Goal: Task Accomplishment & Management: Manage account settings

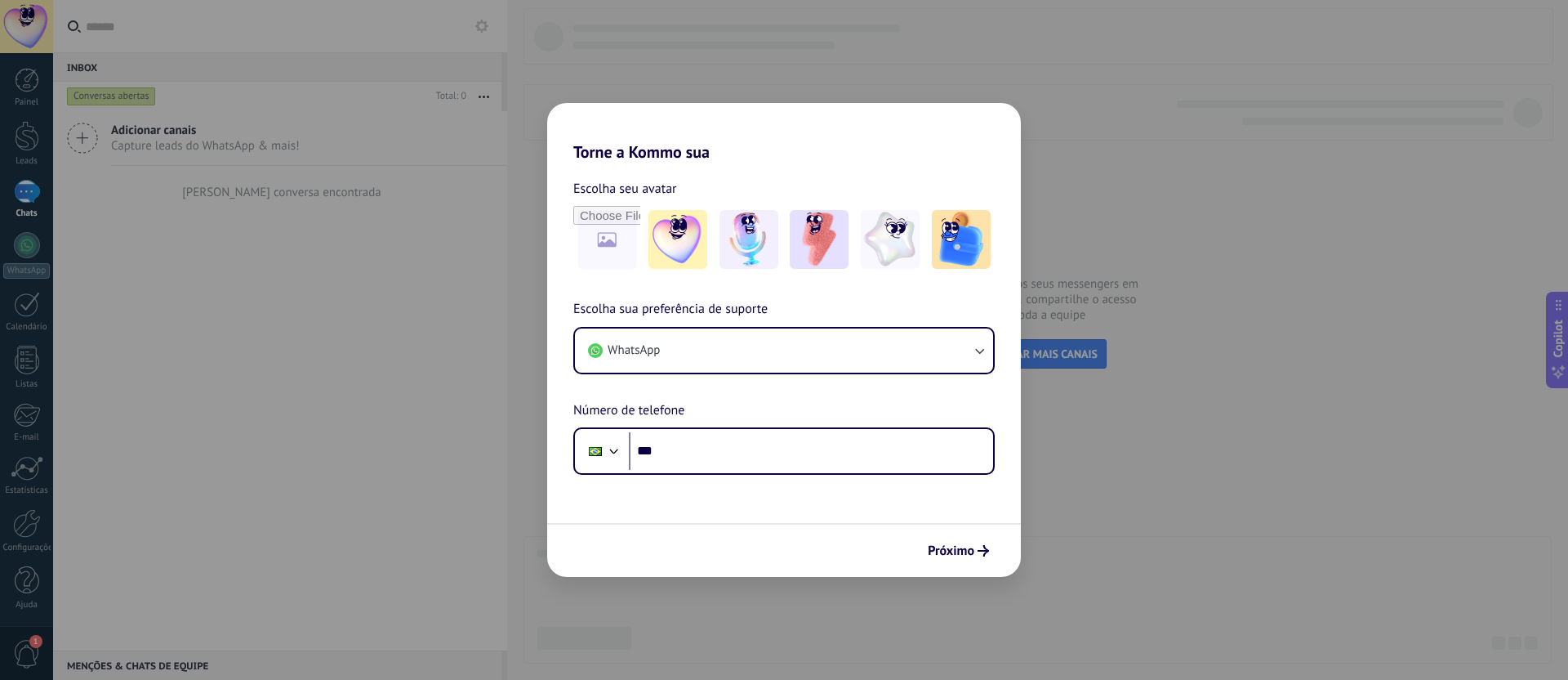
drag, startPoint x: 660, startPoint y: 99, endPoint x: 698, endPoint y: 98, distance: 38.0
click at [660, 98] on div "Torne a Kommo sua Escolha seu avatar Escolha sua preferência de suporte WhatsAp…" at bounding box center [784, 340] width 1568 height 680
drag, startPoint x: 680, startPoint y: 87, endPoint x: 650, endPoint y: 122, distance: 46.1
click at [680, 87] on div "Torne a Kommo sua Escolha seu avatar Escolha sua preferência de suporte WhatsAp…" at bounding box center [784, 340] width 1568 height 680
click at [960, 547] on span "Próximo" at bounding box center [951, 550] width 46 height 11
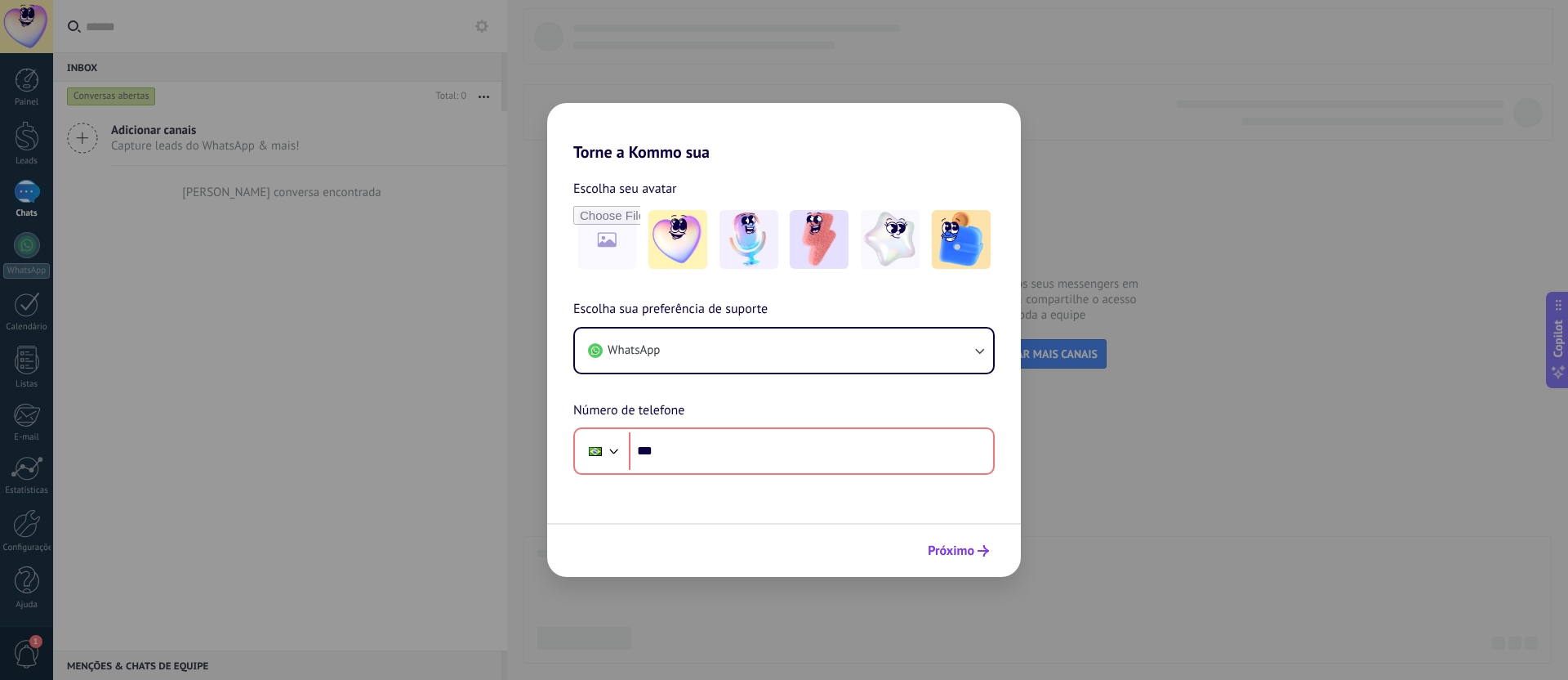
click at [962, 553] on span "Próximo" at bounding box center [951, 550] width 46 height 11
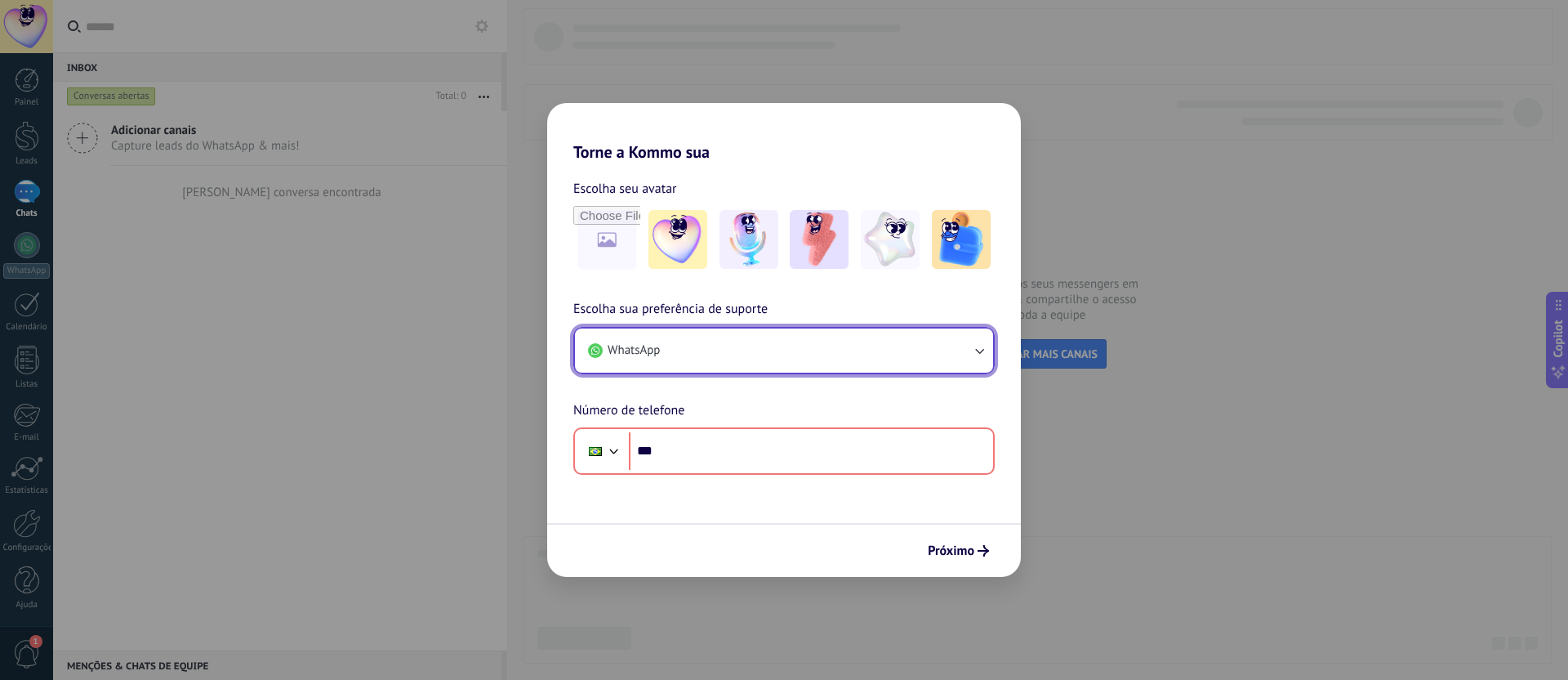
click at [772, 350] on button "WhatsApp" at bounding box center [784, 351] width 418 height 44
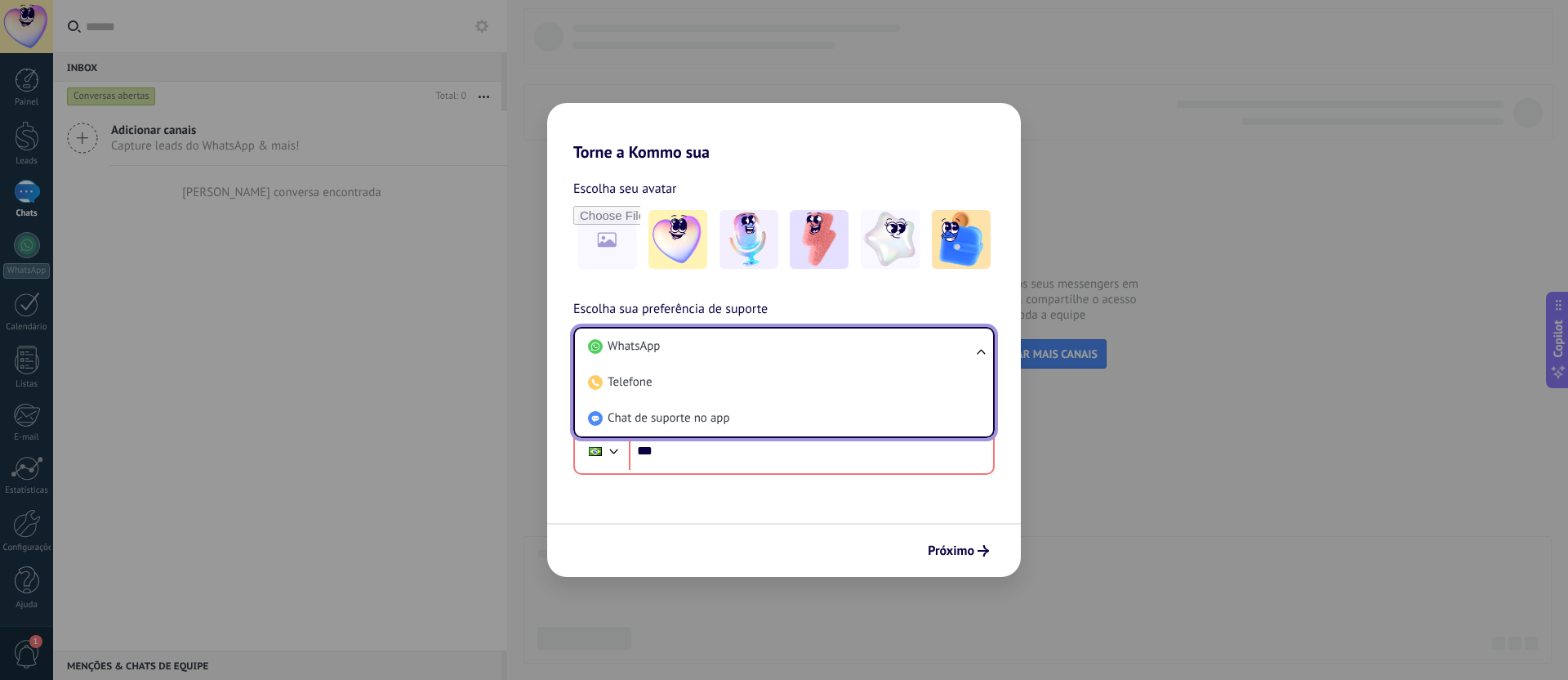
click at [492, 360] on div "Torne a Kommo sua Escolha seu avatar Escolha sua preferência de suporte WhatsAp…" at bounding box center [784, 340] width 1568 height 680
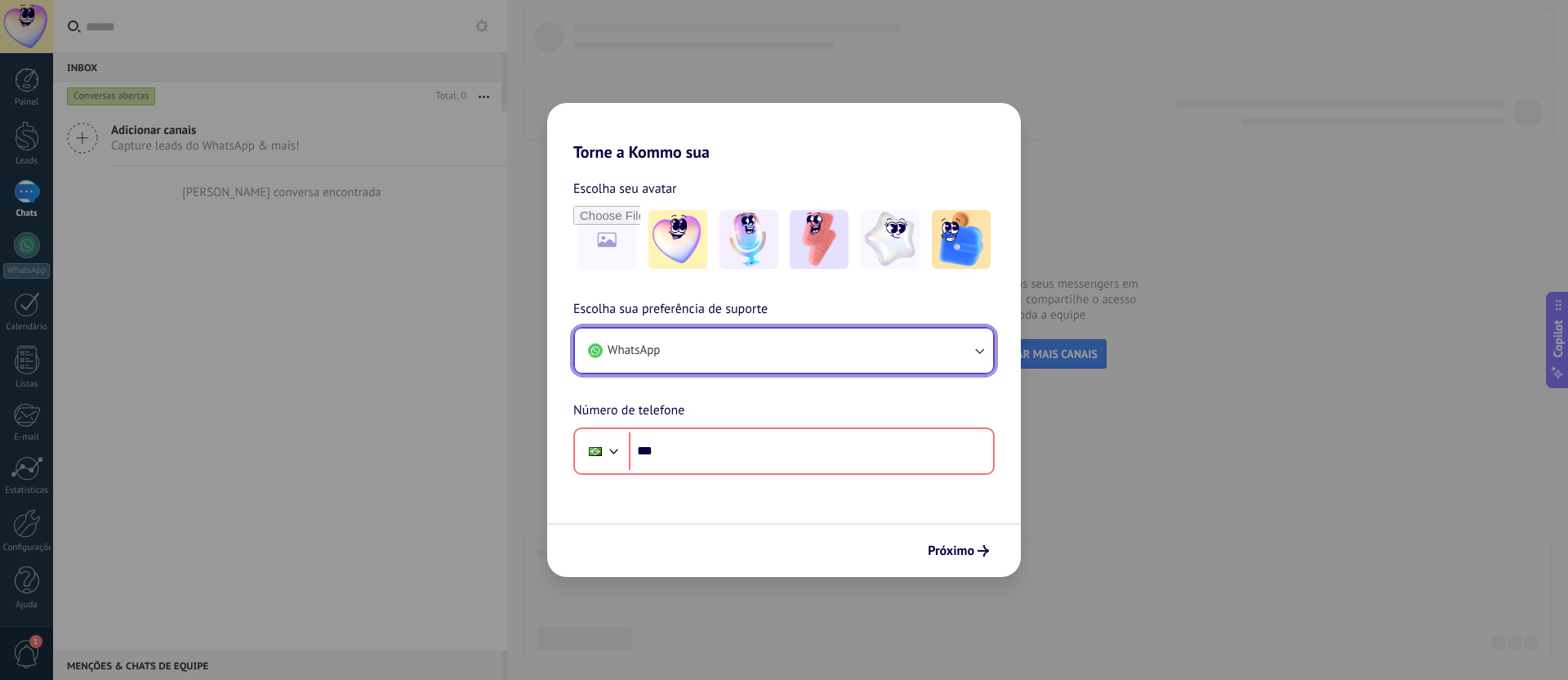
click at [775, 355] on button "WhatsApp" at bounding box center [784, 351] width 418 height 44
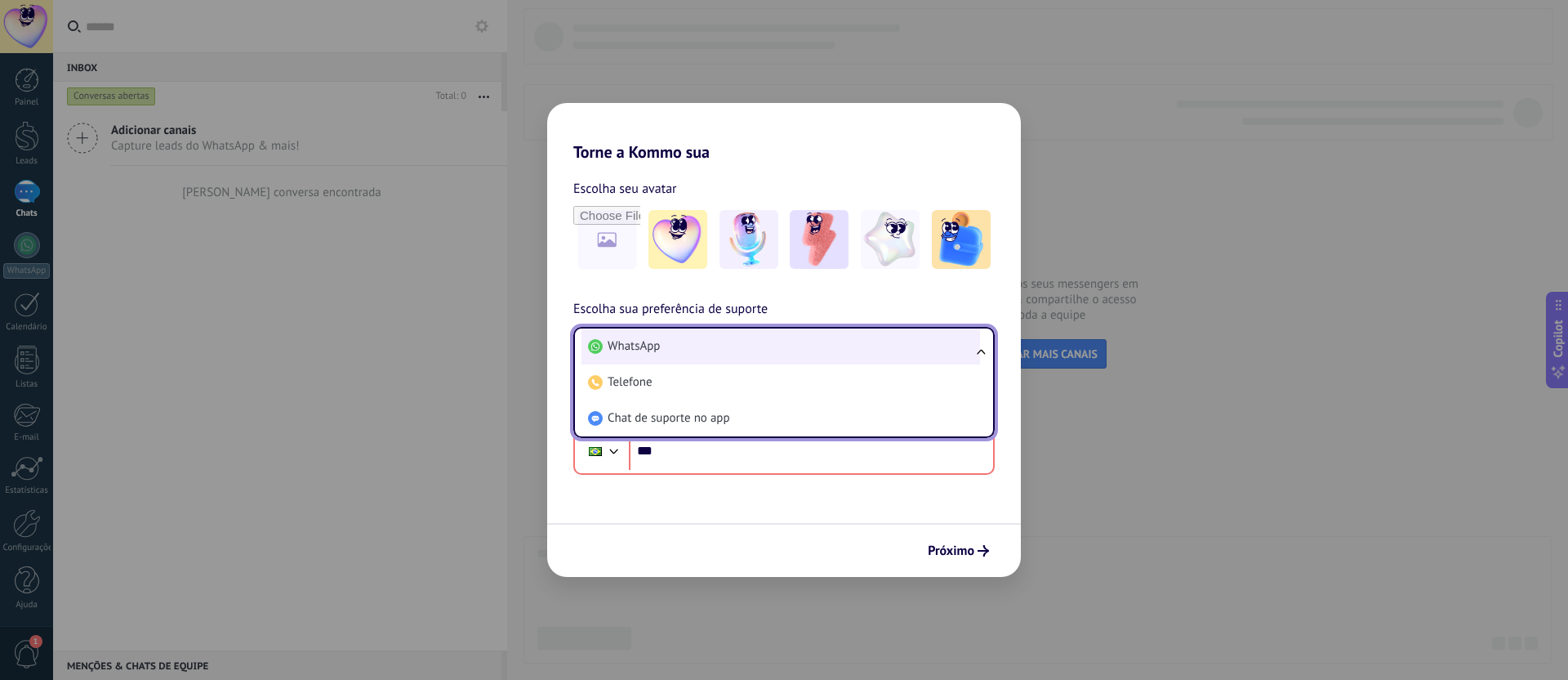
click at [742, 352] on li "WhatsApp" at bounding box center [781, 346] width 399 height 36
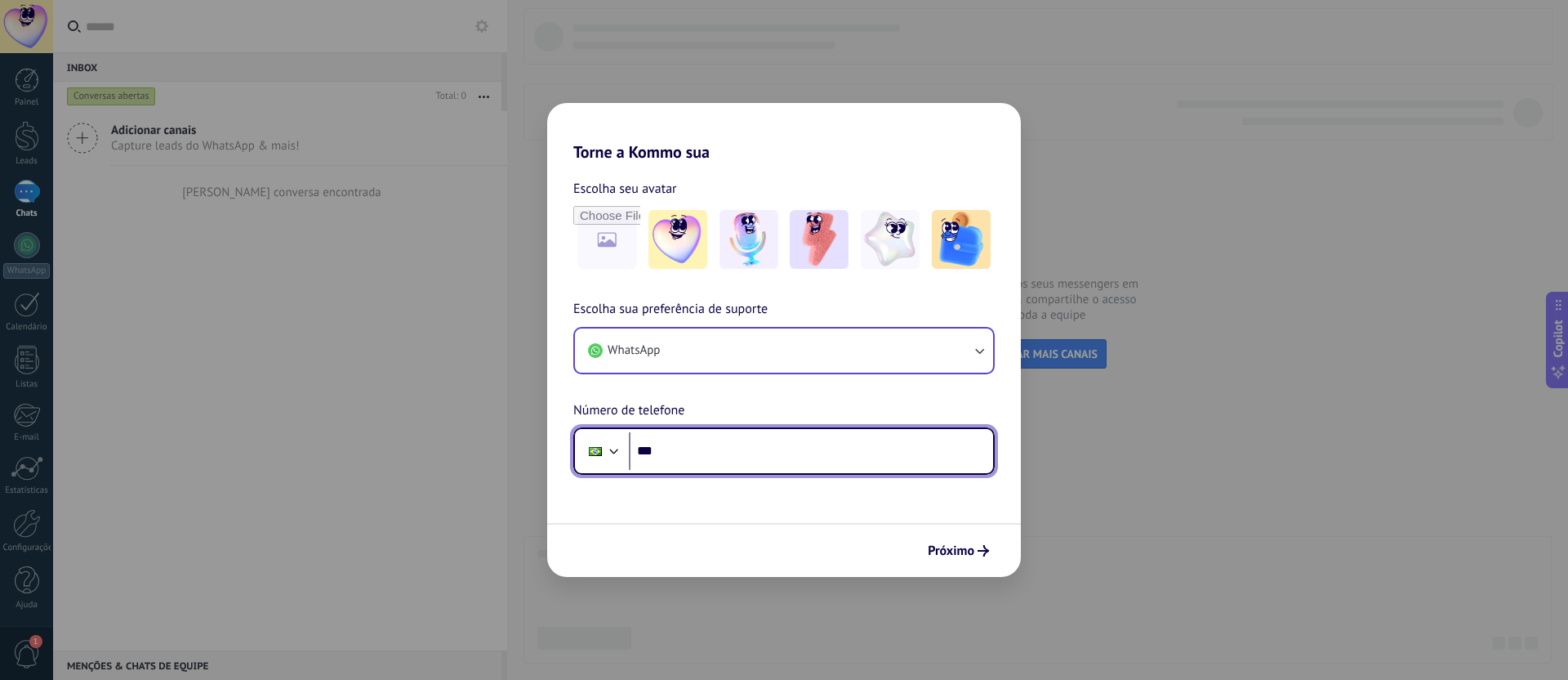
click at [729, 451] on input "***" at bounding box center [811, 451] width 364 height 38
type input "**********"
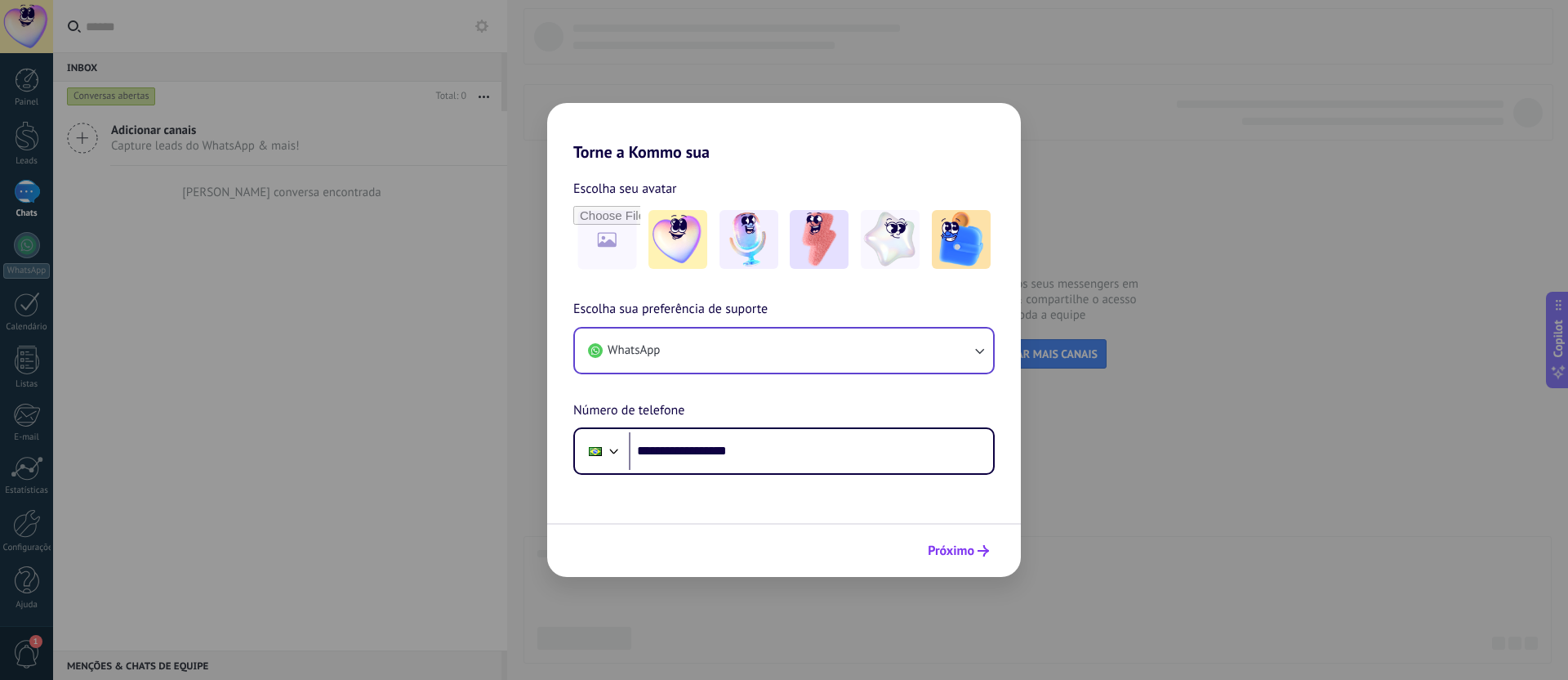
click at [962, 545] on span "Próximo" at bounding box center [951, 550] width 46 height 11
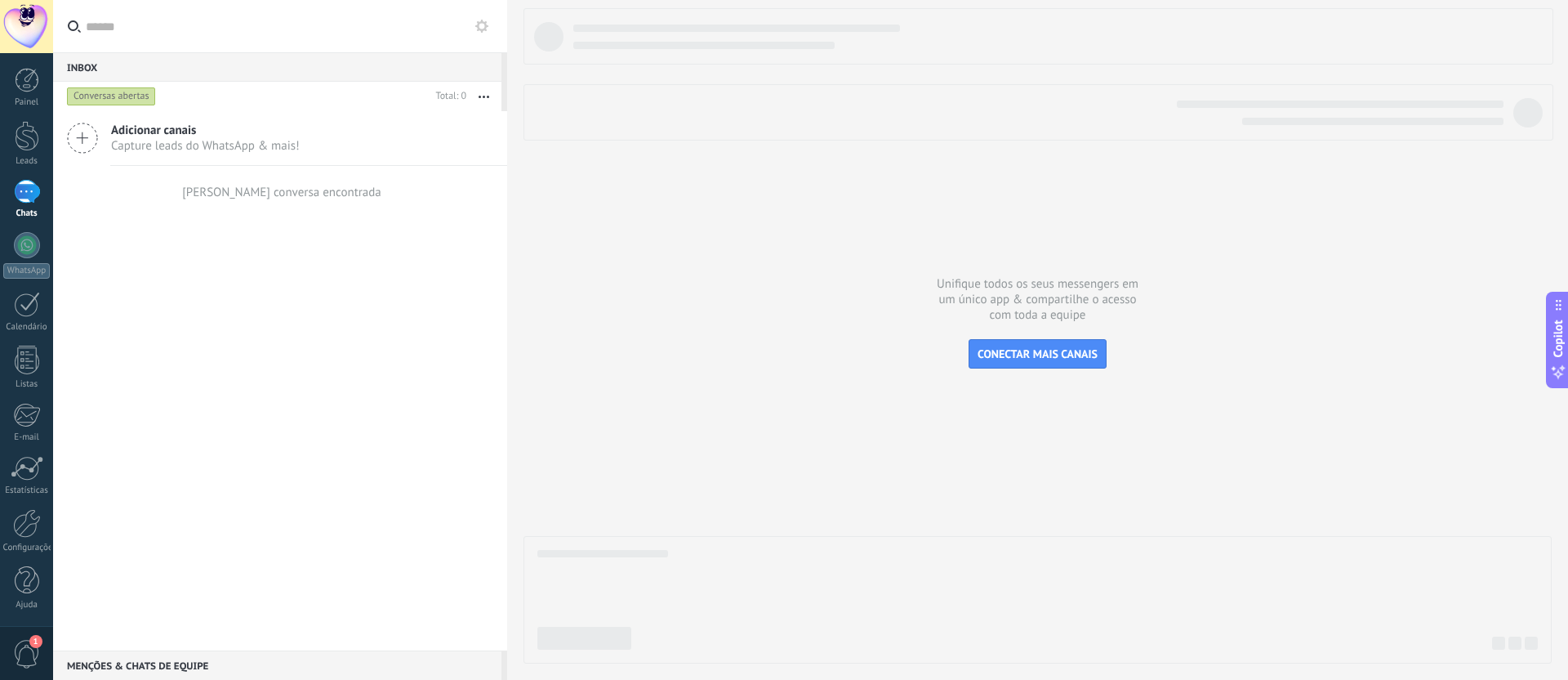
click at [586, 218] on div at bounding box center [1038, 336] width 1029 height 655
click at [18, 526] on div at bounding box center [27, 523] width 28 height 29
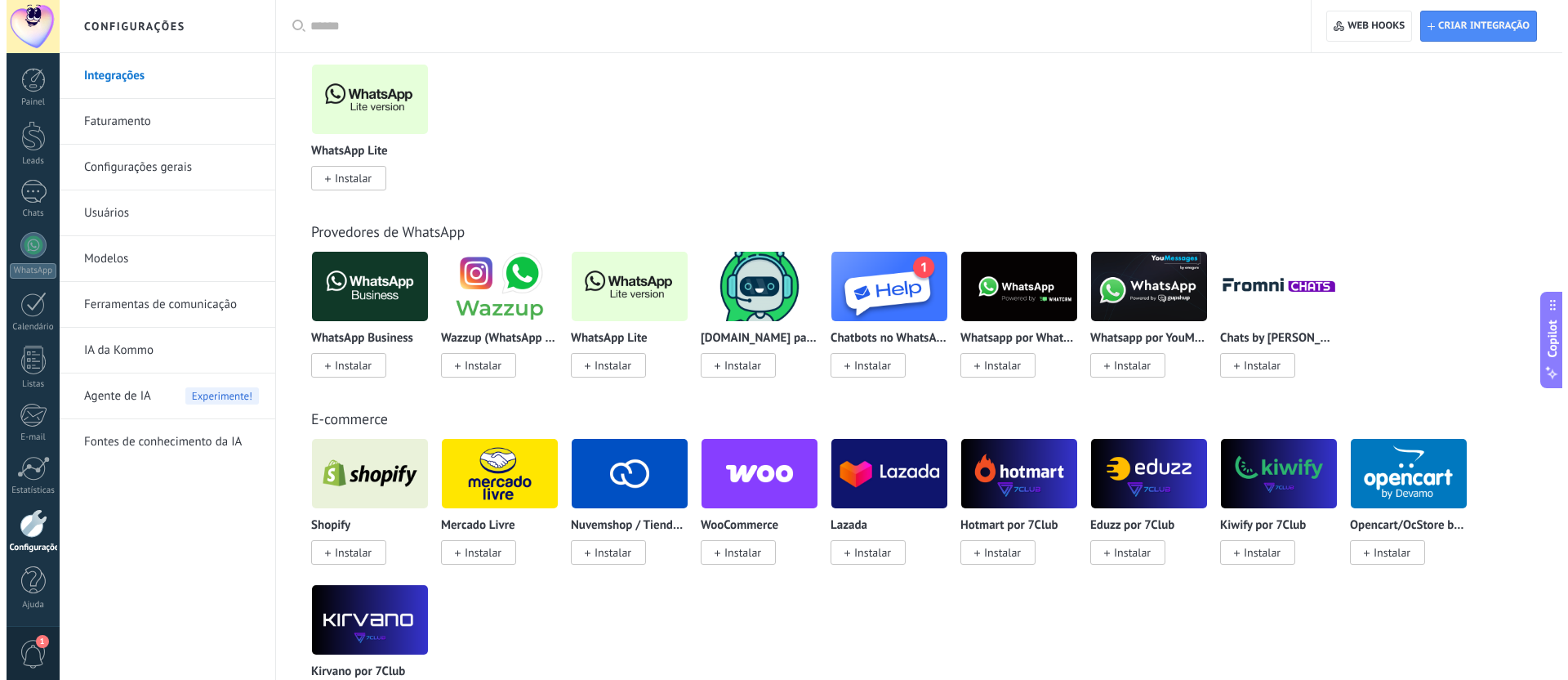
scroll to position [500, 0]
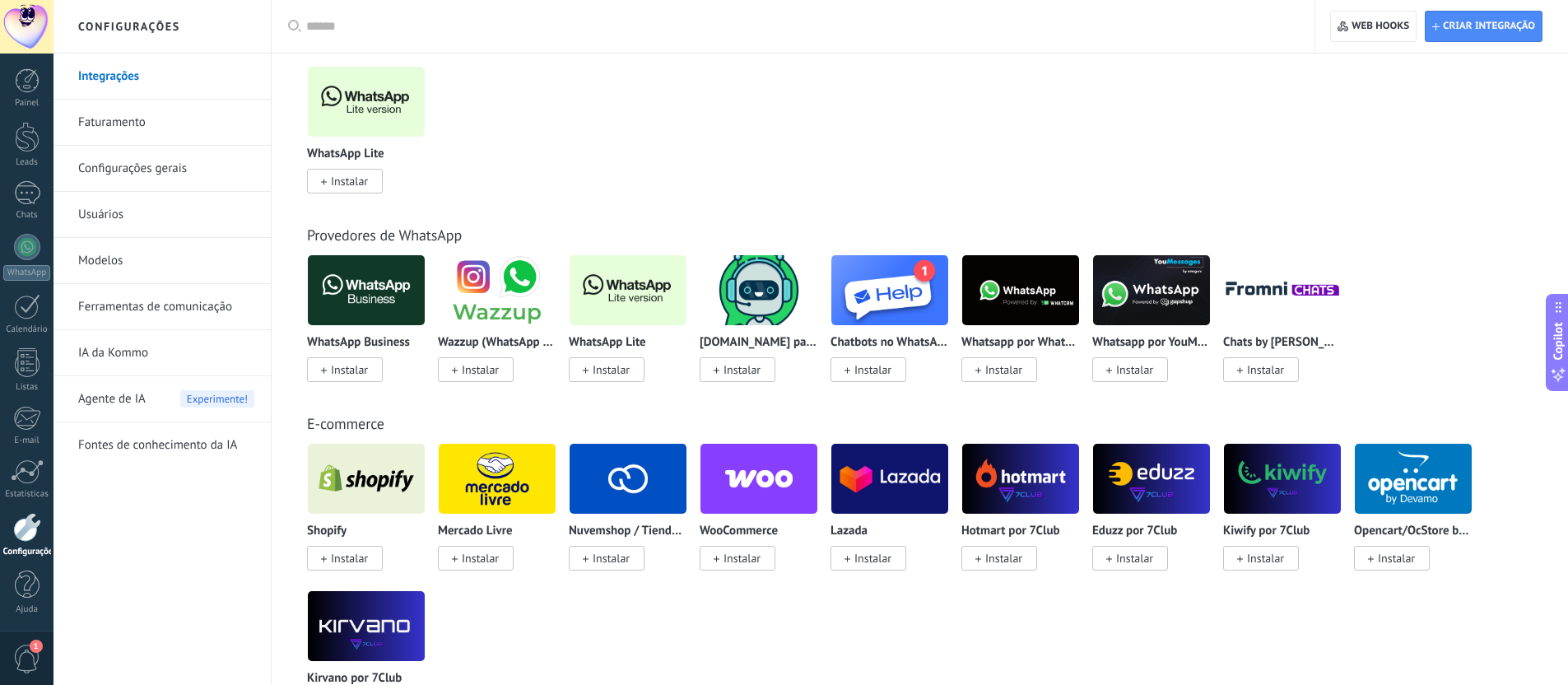
click at [390, 119] on img at bounding box center [365, 102] width 117 height 80
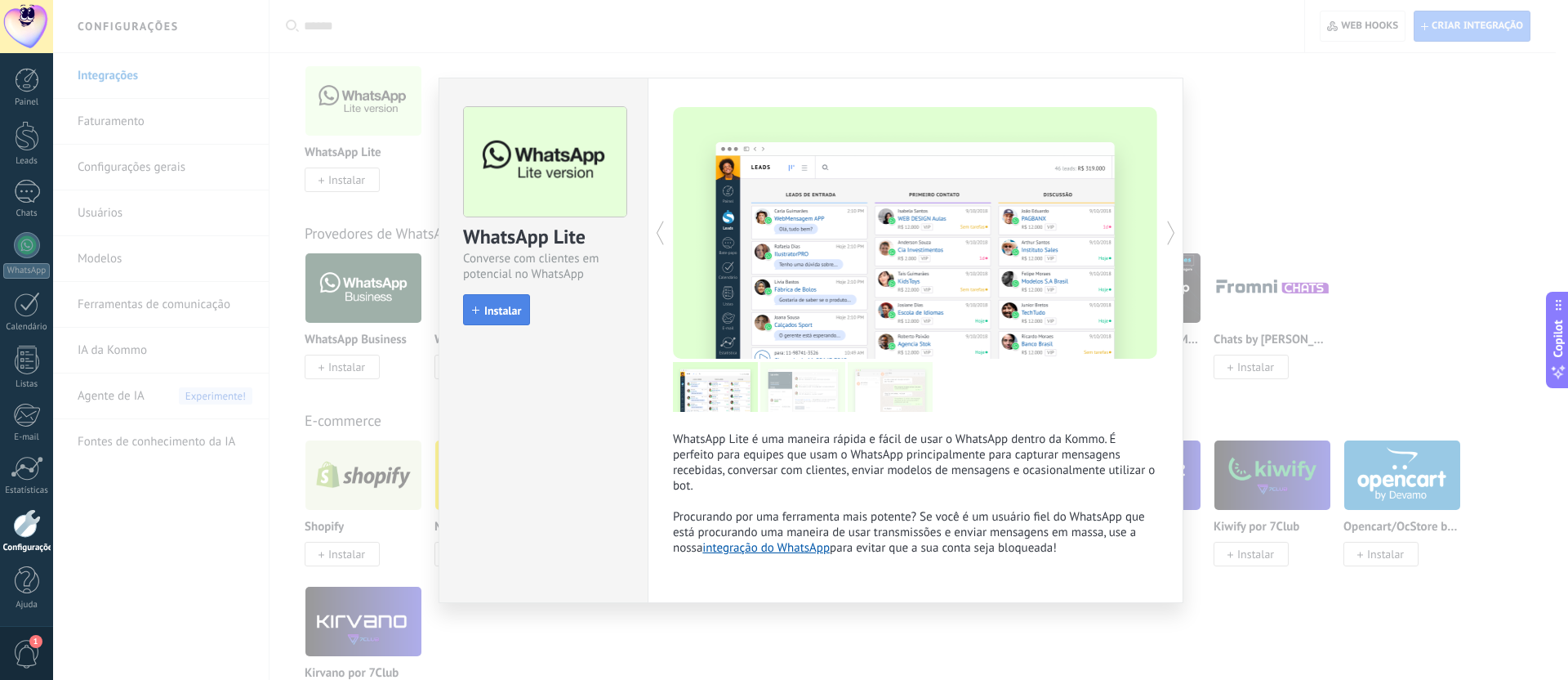
click at [504, 311] on span "Instalar" at bounding box center [503, 310] width 37 height 11
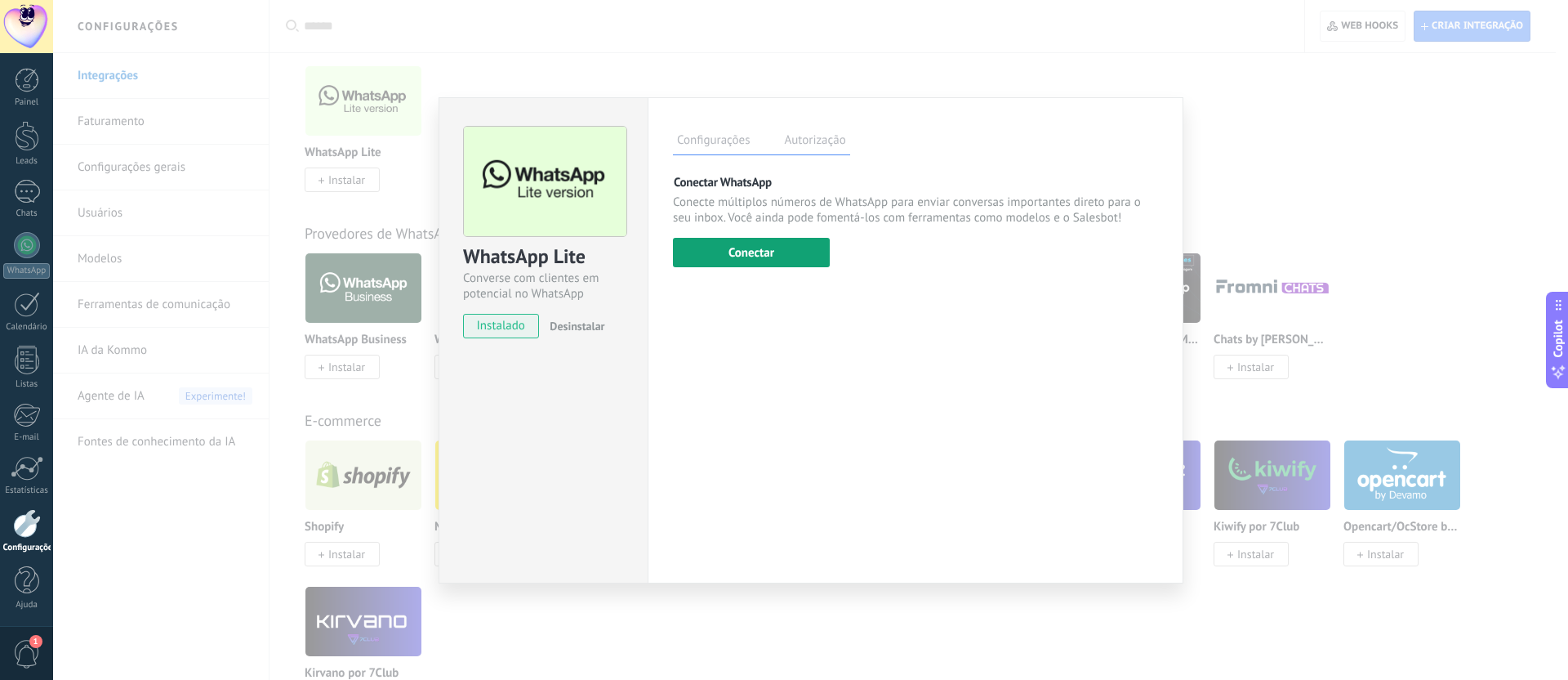
click at [716, 253] on button "Conectar" at bounding box center [752, 253] width 157 height 30
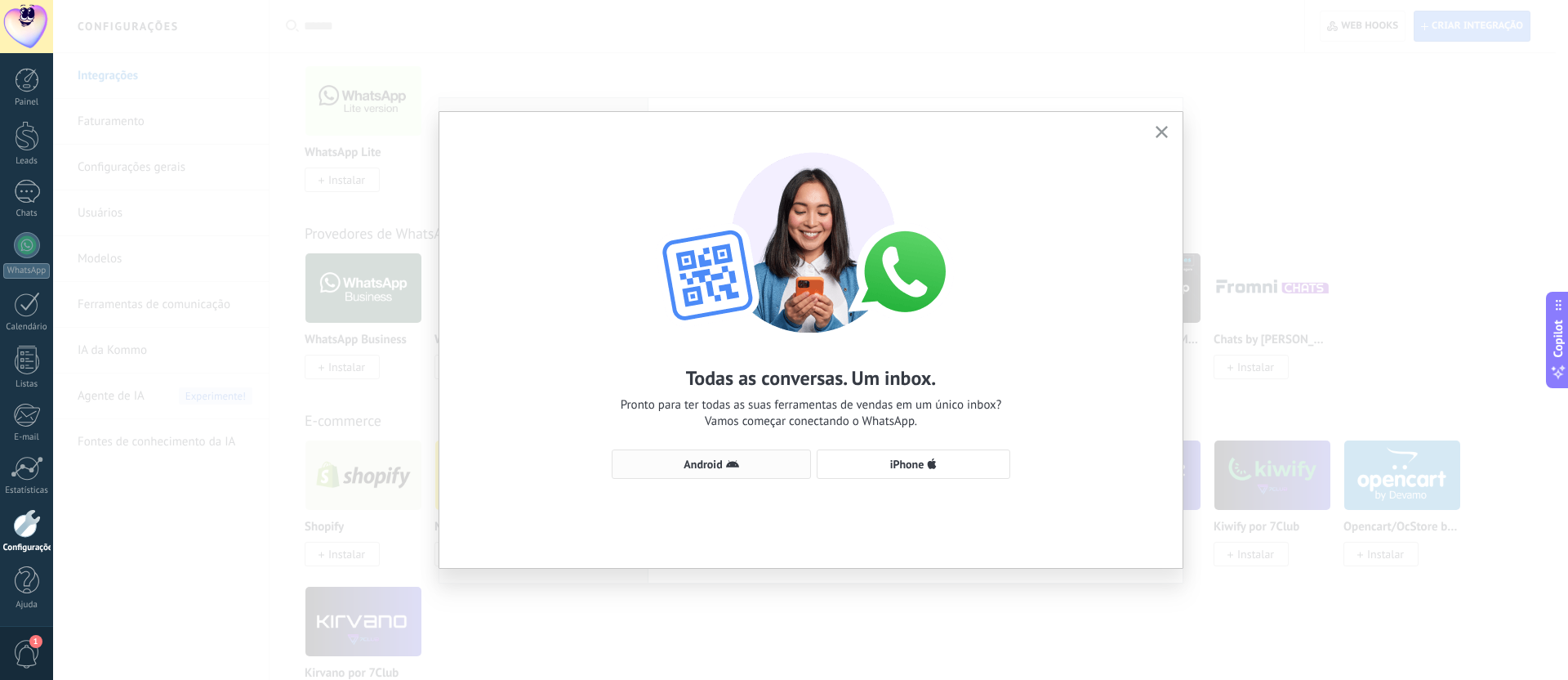
click at [742, 464] on span "Android" at bounding box center [711, 464] width 181 height 13
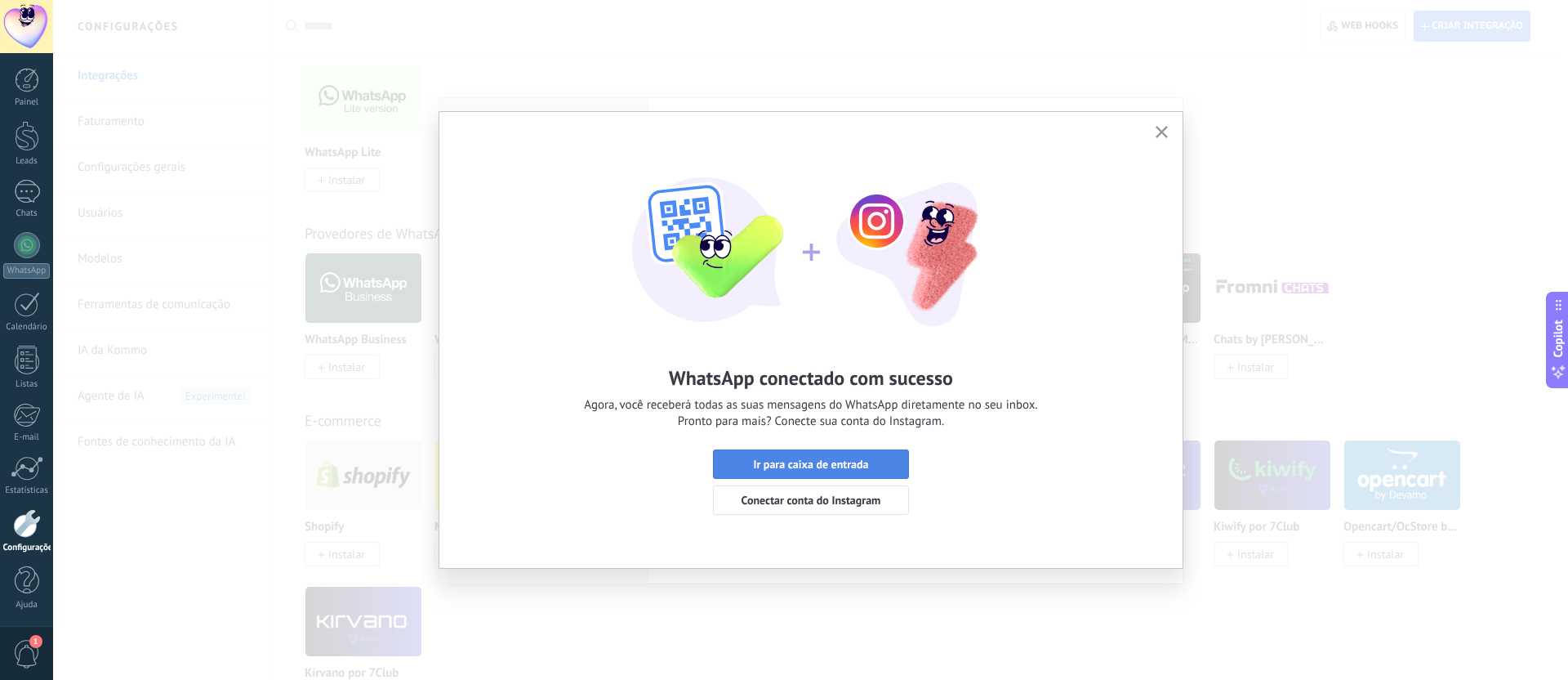
click at [794, 464] on span "Ir para caixa de entrada" at bounding box center [810, 464] width 116 height 11
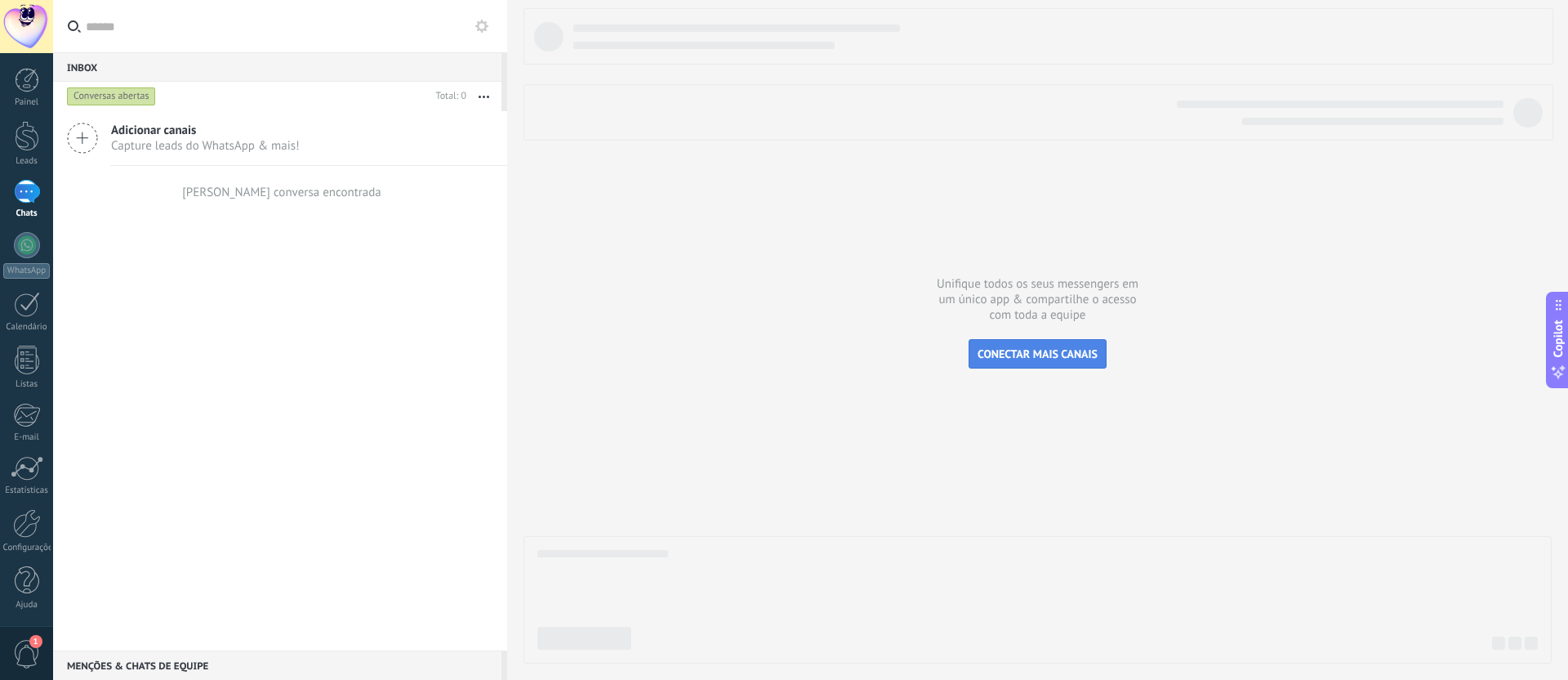
click at [1016, 352] on span "CONECTAR MAIS CANAIS" at bounding box center [1038, 353] width 120 height 15
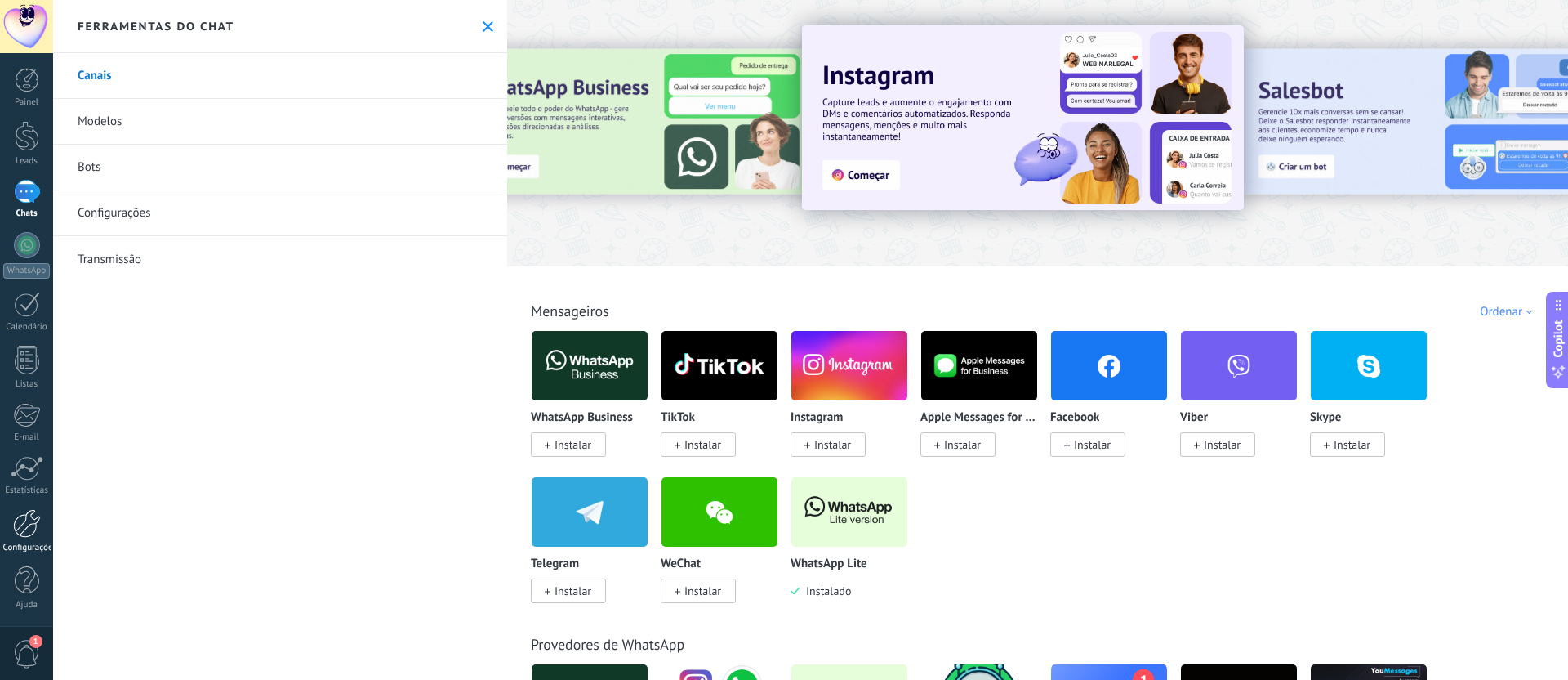
click at [31, 527] on div at bounding box center [27, 523] width 28 height 29
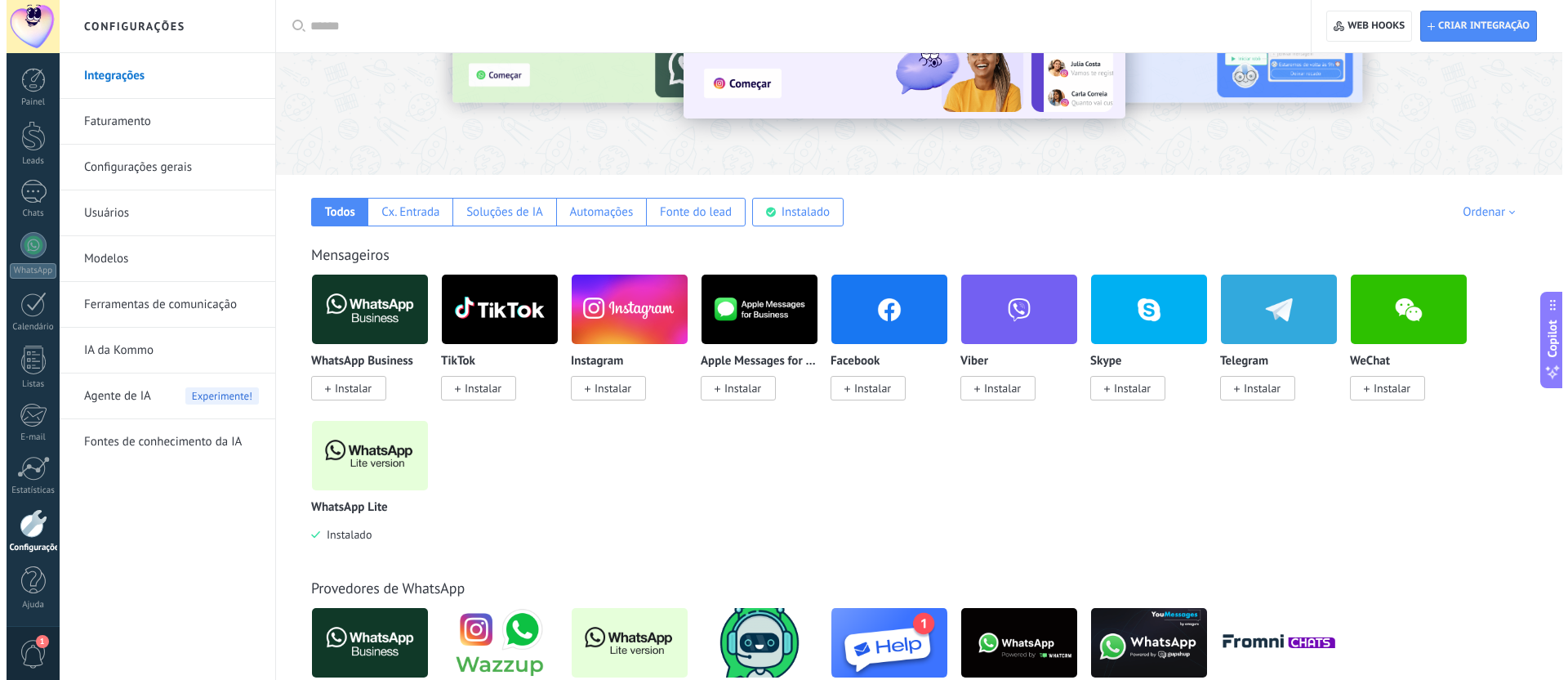
scroll to position [146, 0]
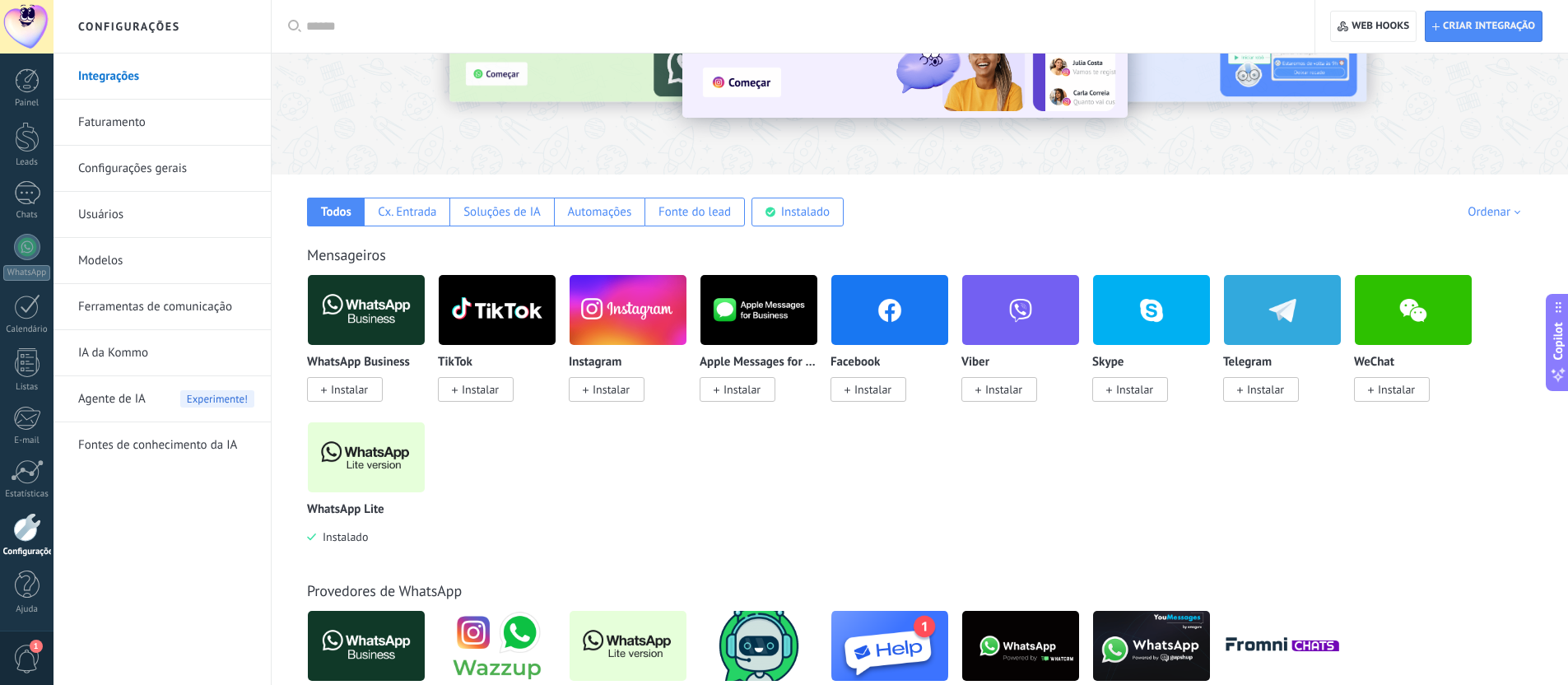
click at [360, 459] on img at bounding box center [365, 458] width 117 height 80
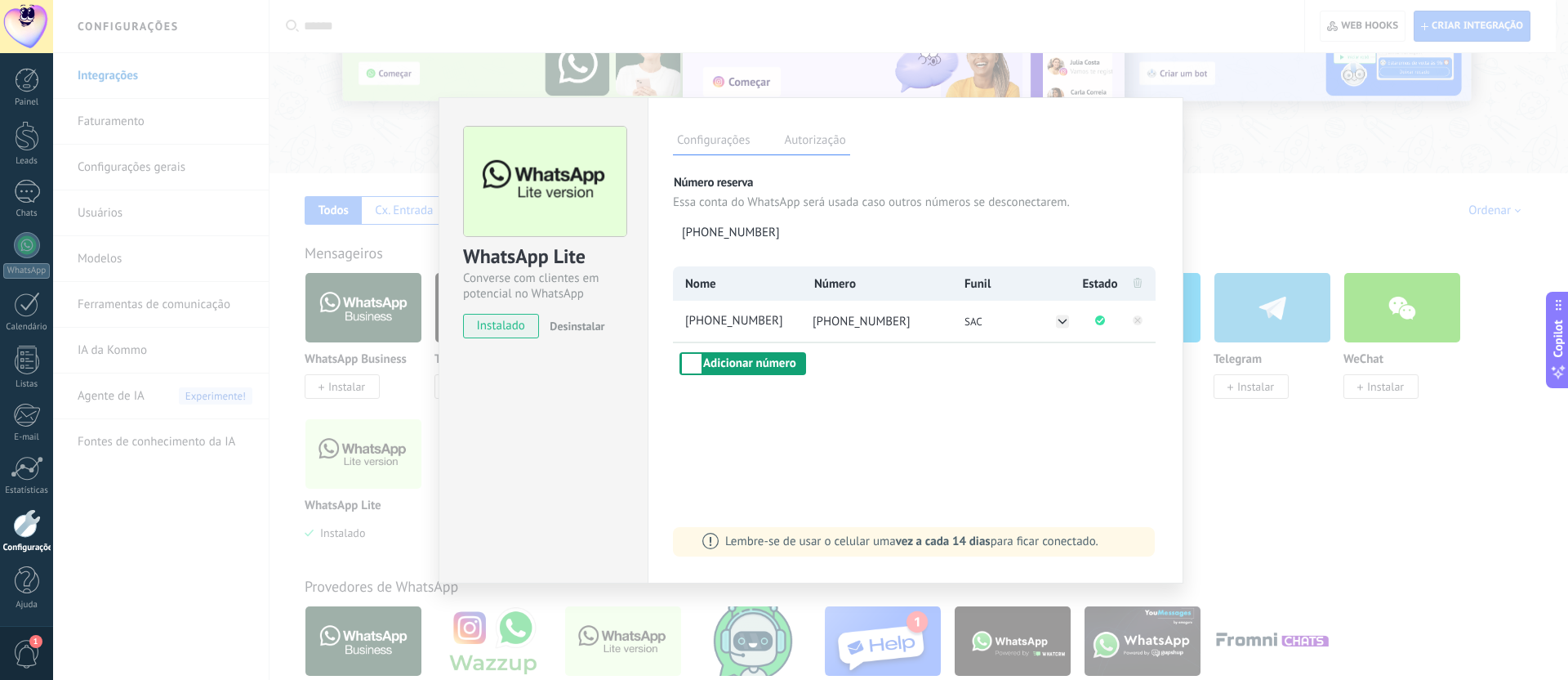
click at [775, 365] on button "Adicionar número" at bounding box center [743, 364] width 127 height 23
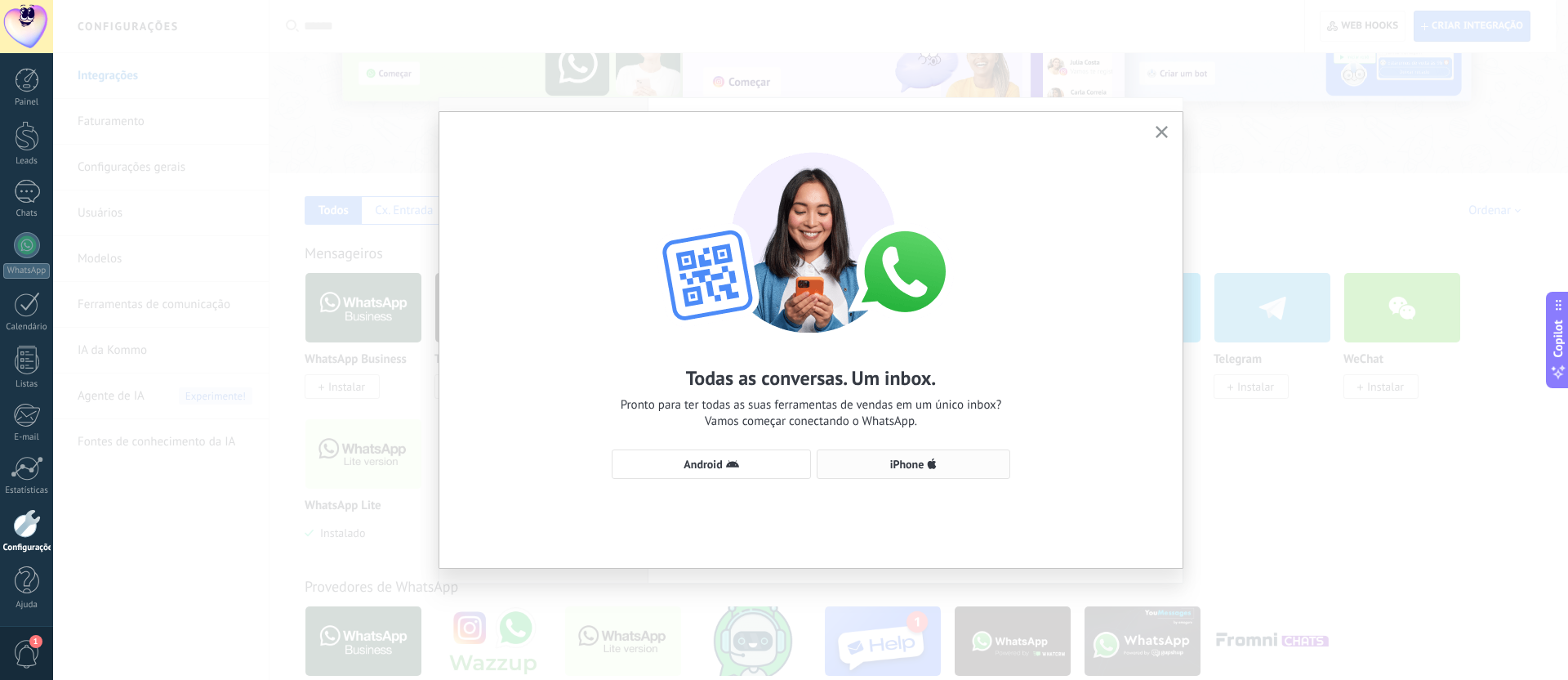
click at [907, 454] on button "iPhone" at bounding box center [913, 464] width 193 height 30
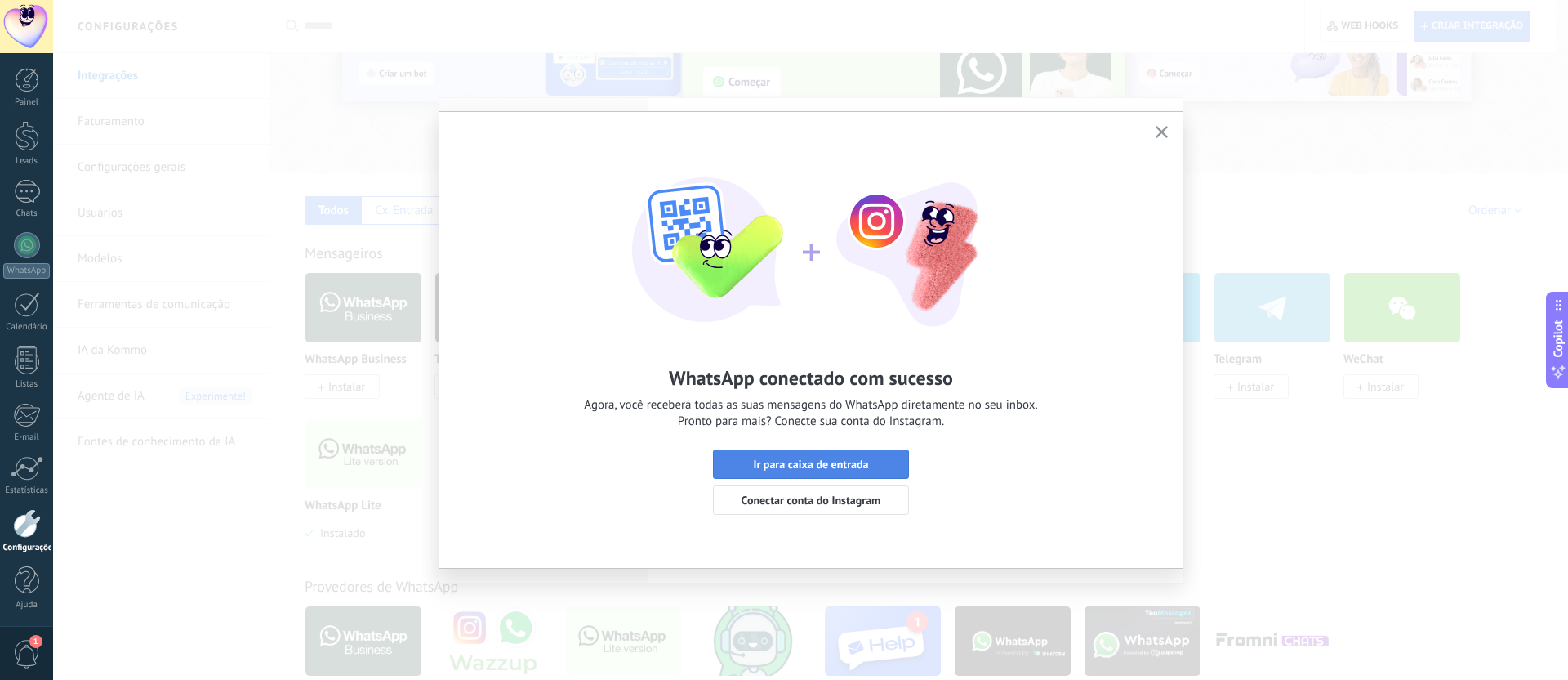
click at [844, 463] on span "Ir para caixa de entrada" at bounding box center [810, 464] width 116 height 11
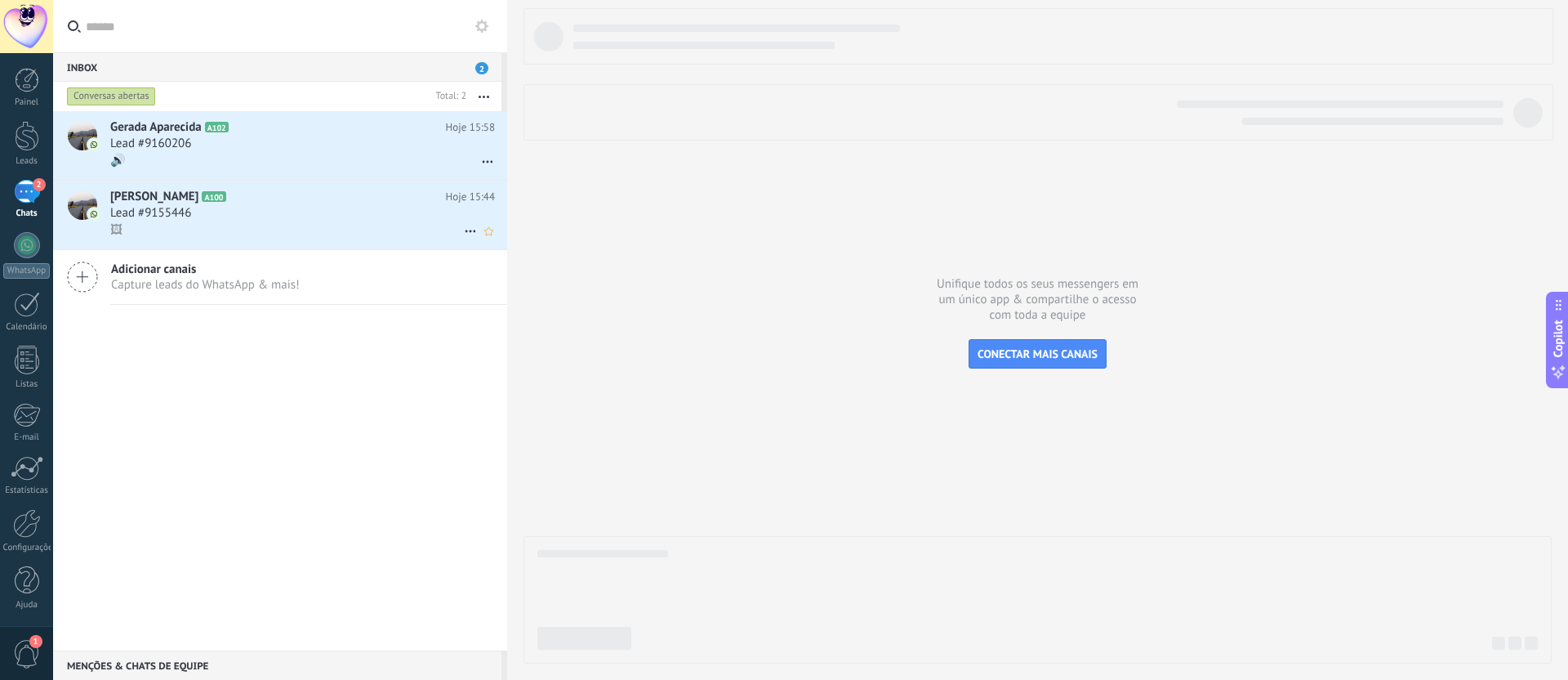
click at [225, 214] on div "Lead #9155446" at bounding box center [302, 214] width 385 height 17
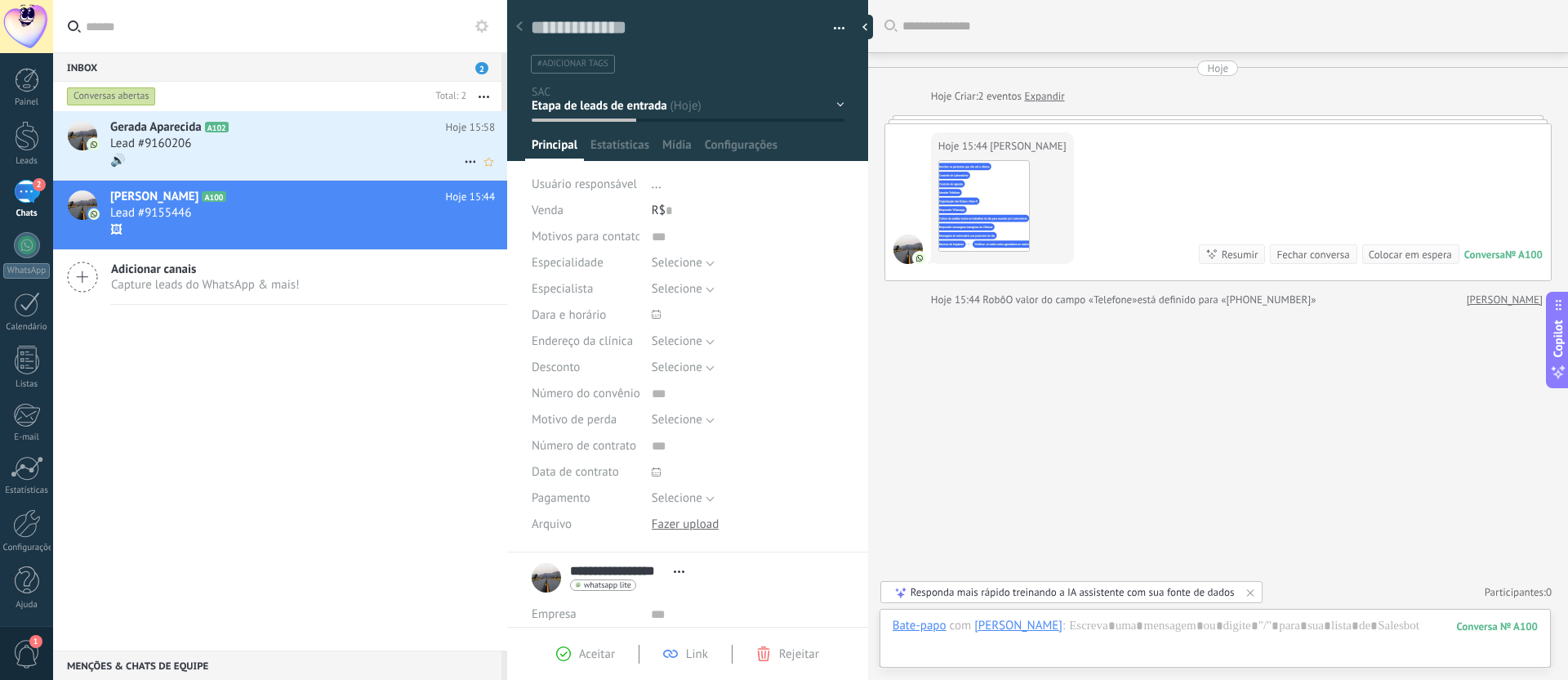
click at [173, 152] on div "🔊" at bounding box center [302, 160] width 385 height 18
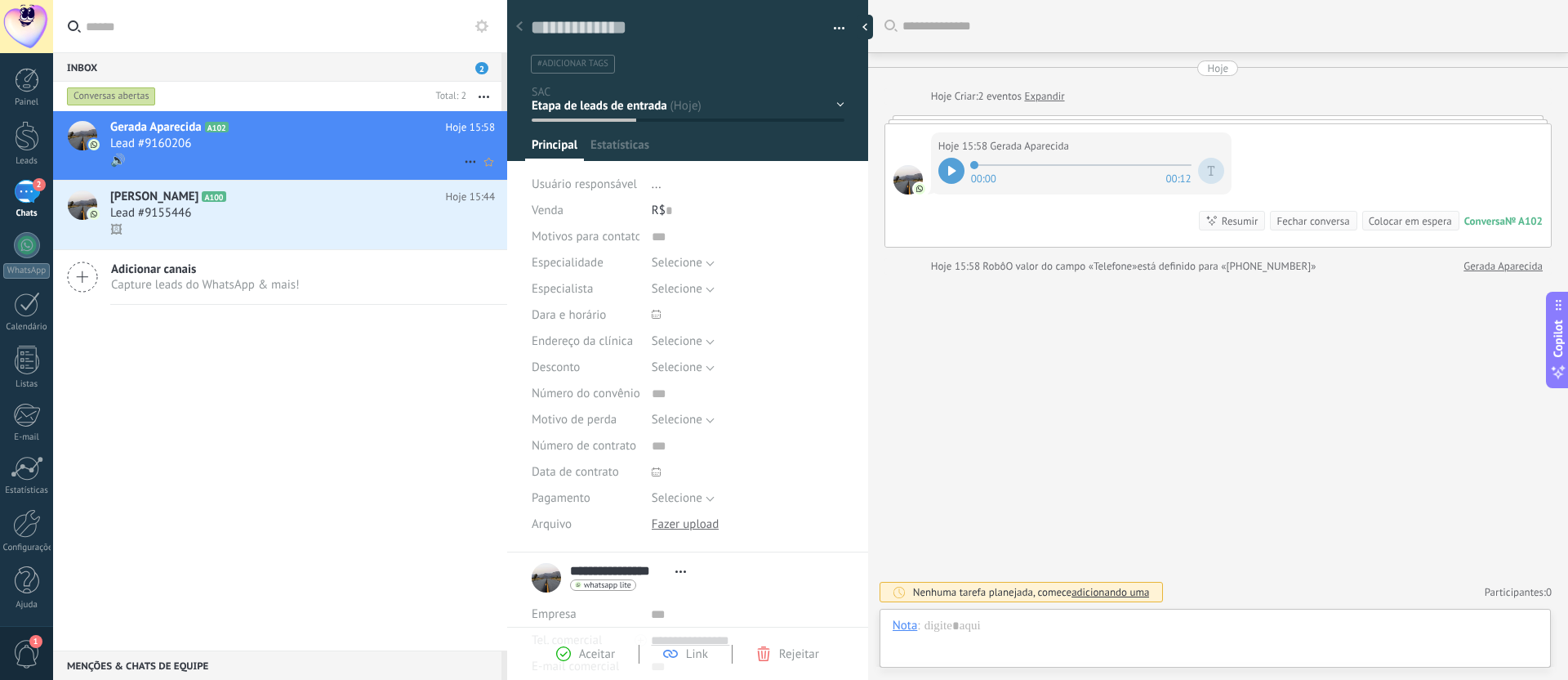
scroll to position [24, 0]
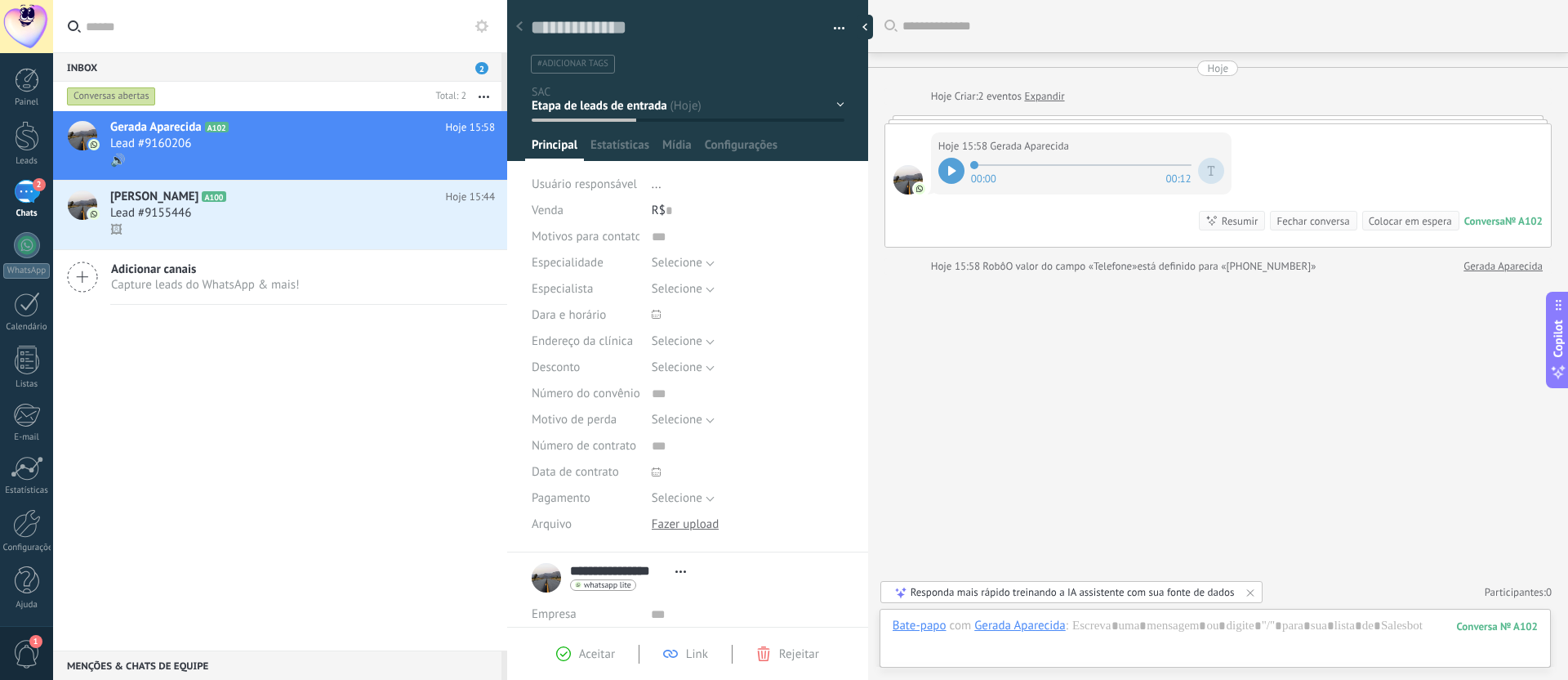
click at [950, 172] on icon at bounding box center [952, 170] width 7 height 10
click at [945, 175] on div at bounding box center [952, 170] width 26 height 26
click at [0, 0] on div "em construção... Venda ganha Venda perdida" at bounding box center [0, 0] width 0 height 0
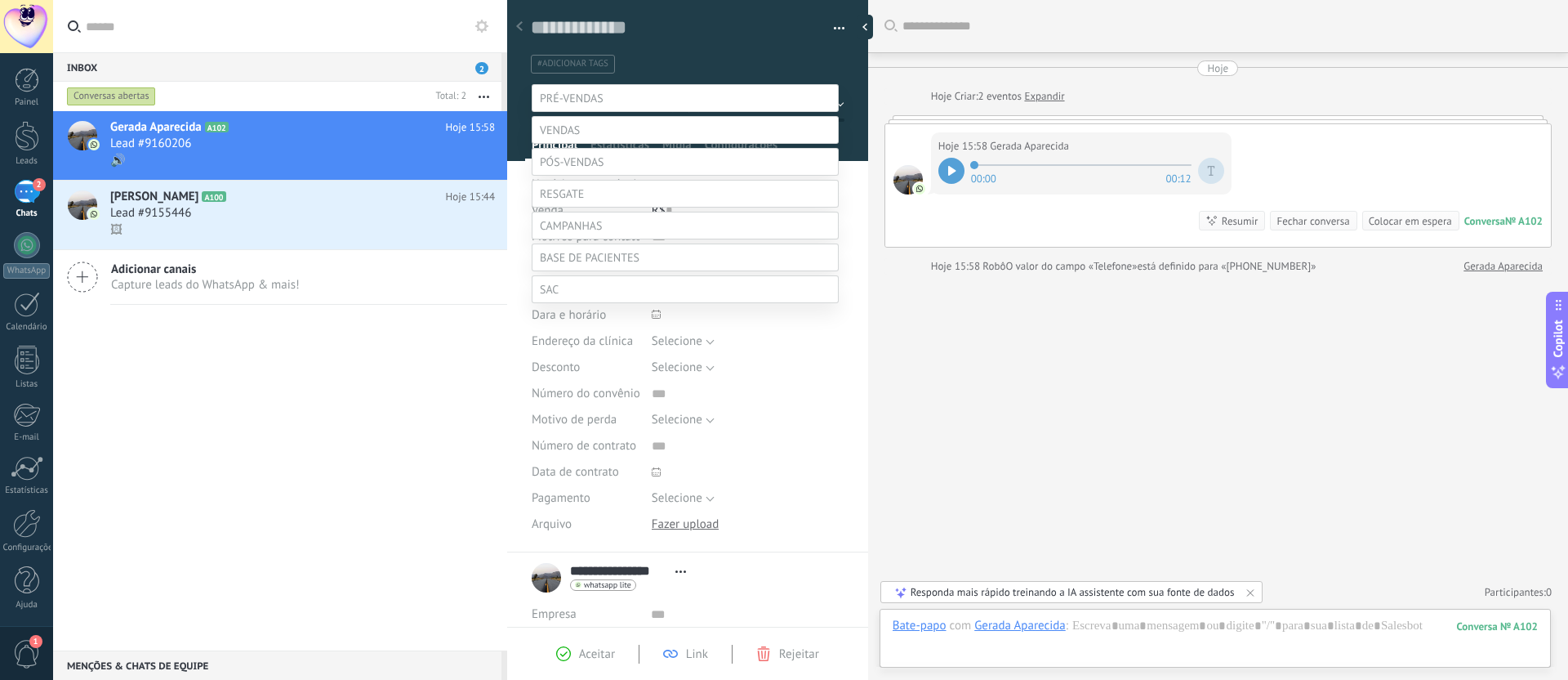
scroll to position [192, 0]
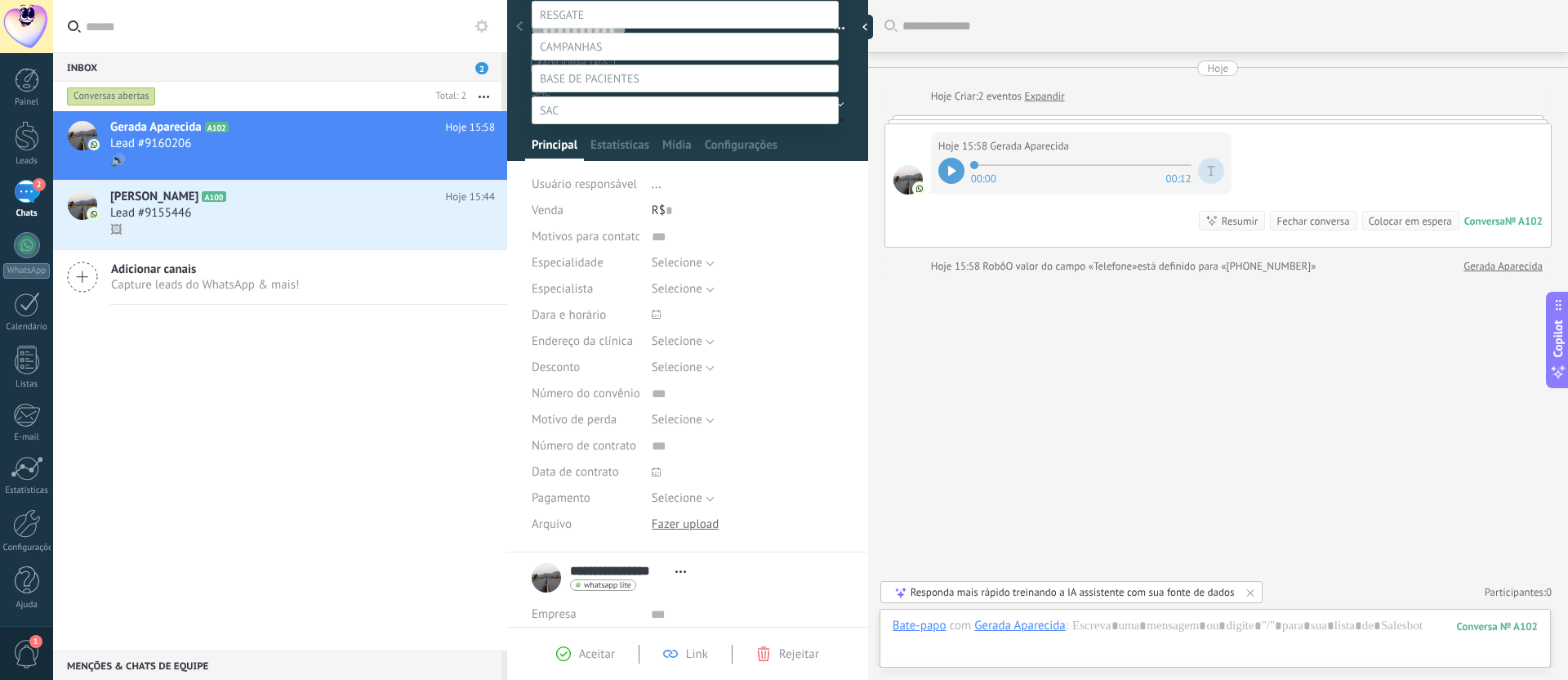
click at [1011, 336] on div at bounding box center [810, 161] width 1515 height 680
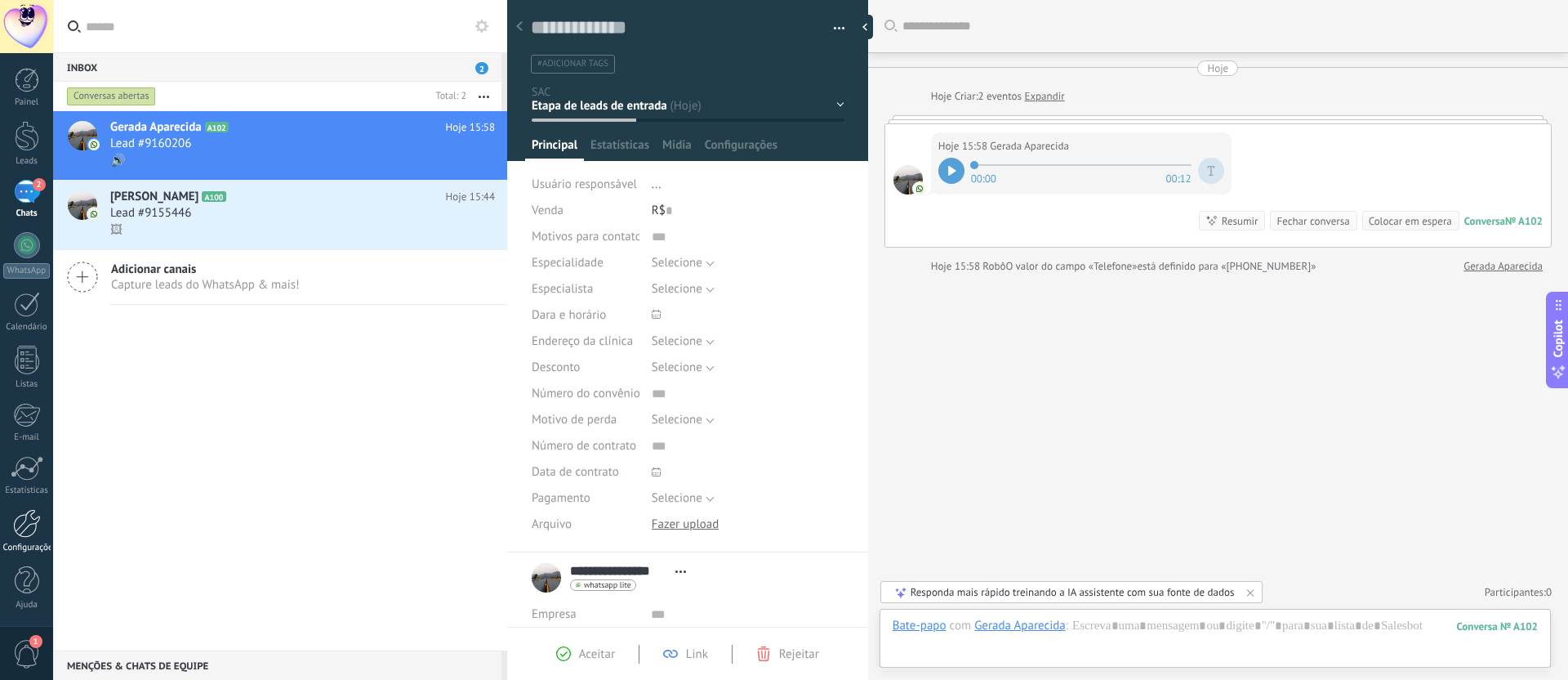
click at [24, 534] on div at bounding box center [27, 523] width 28 height 29
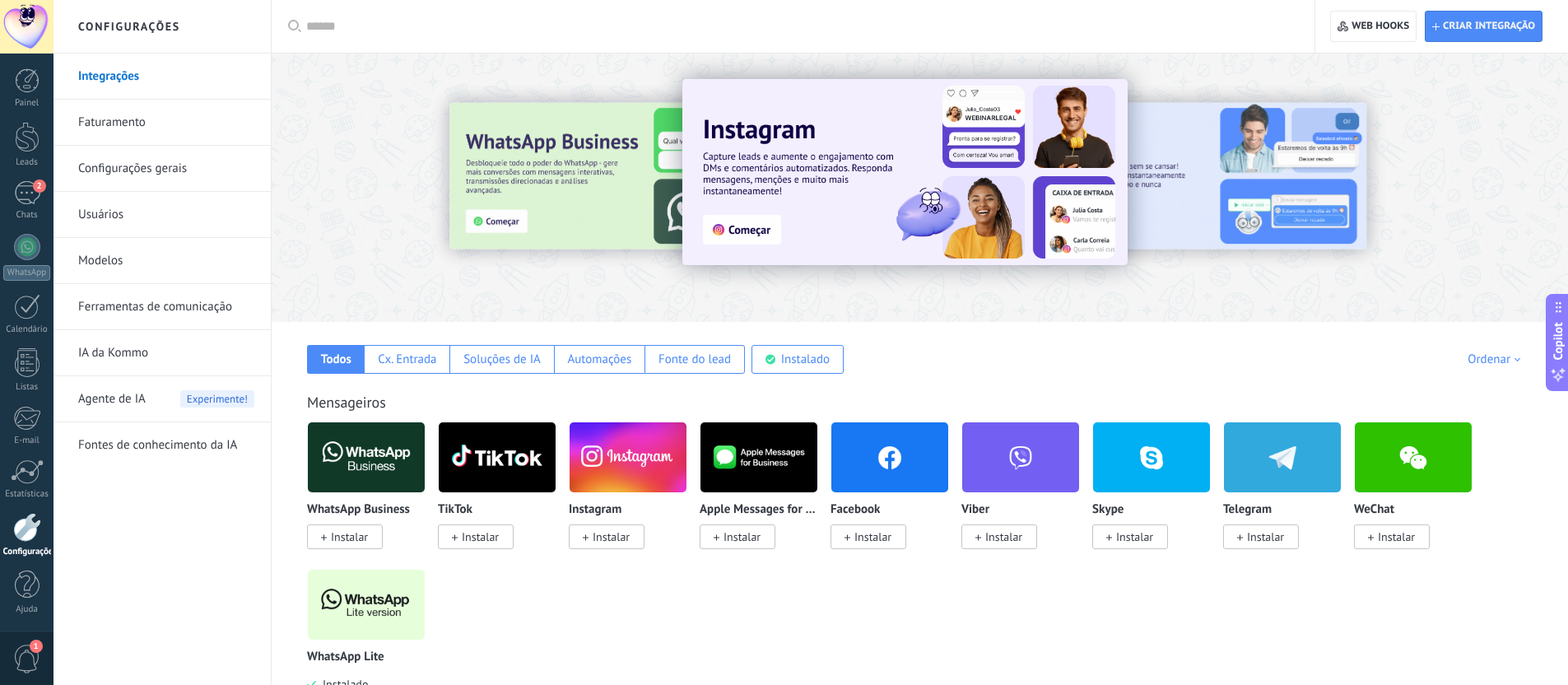
click at [378, 595] on img at bounding box center [365, 605] width 117 height 80
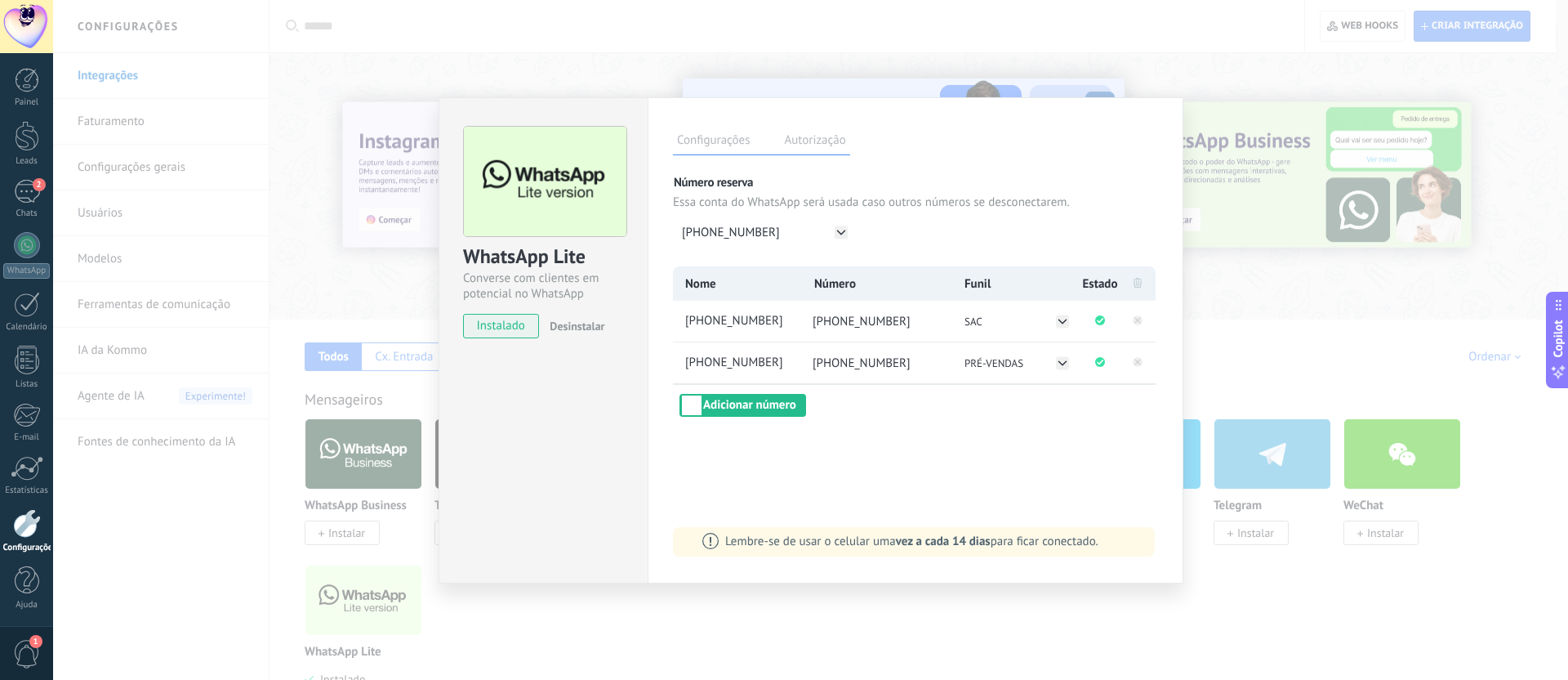
click at [1253, 307] on div "WhatsApp Lite Converse com clientes em potencial no WhatsApp instalado Desinsta…" at bounding box center [810, 340] width 1515 height 680
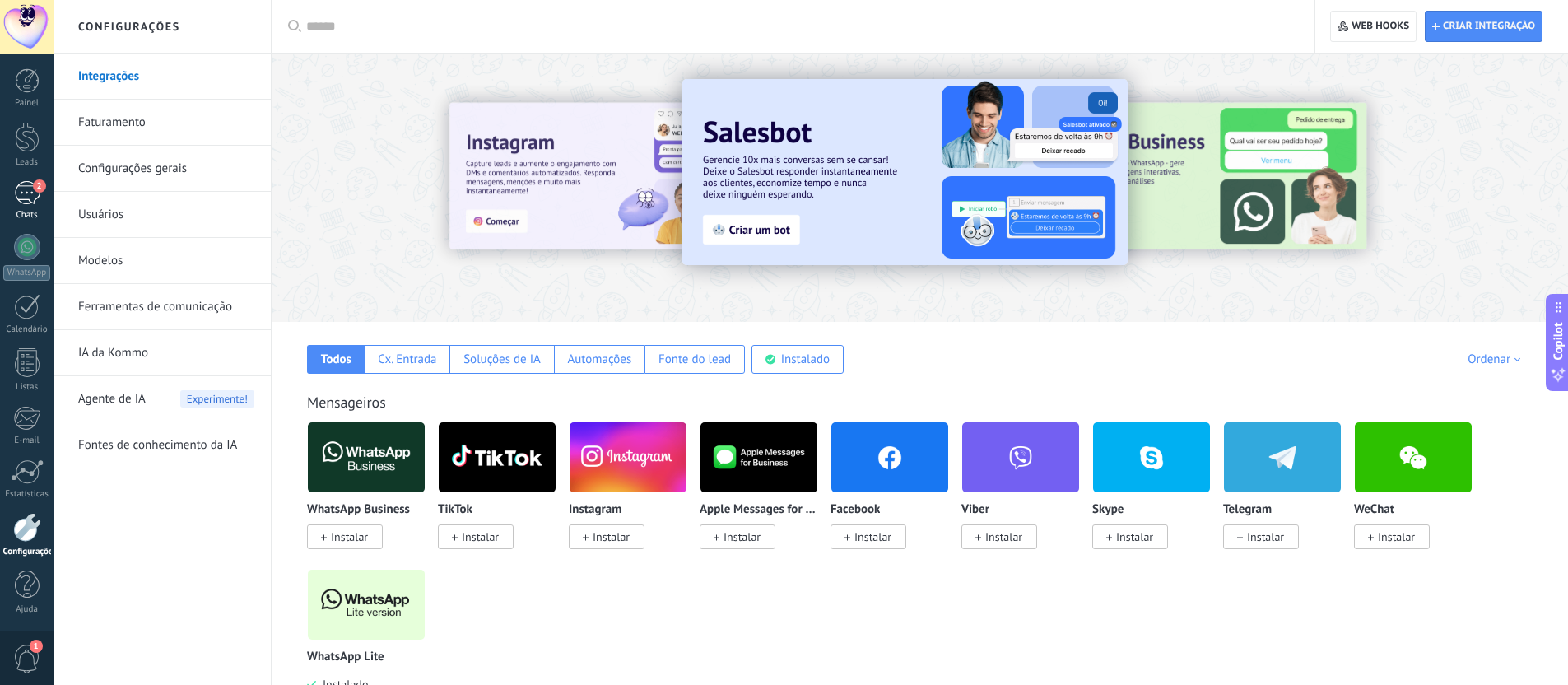
click at [28, 189] on div "2" at bounding box center [27, 193] width 26 height 24
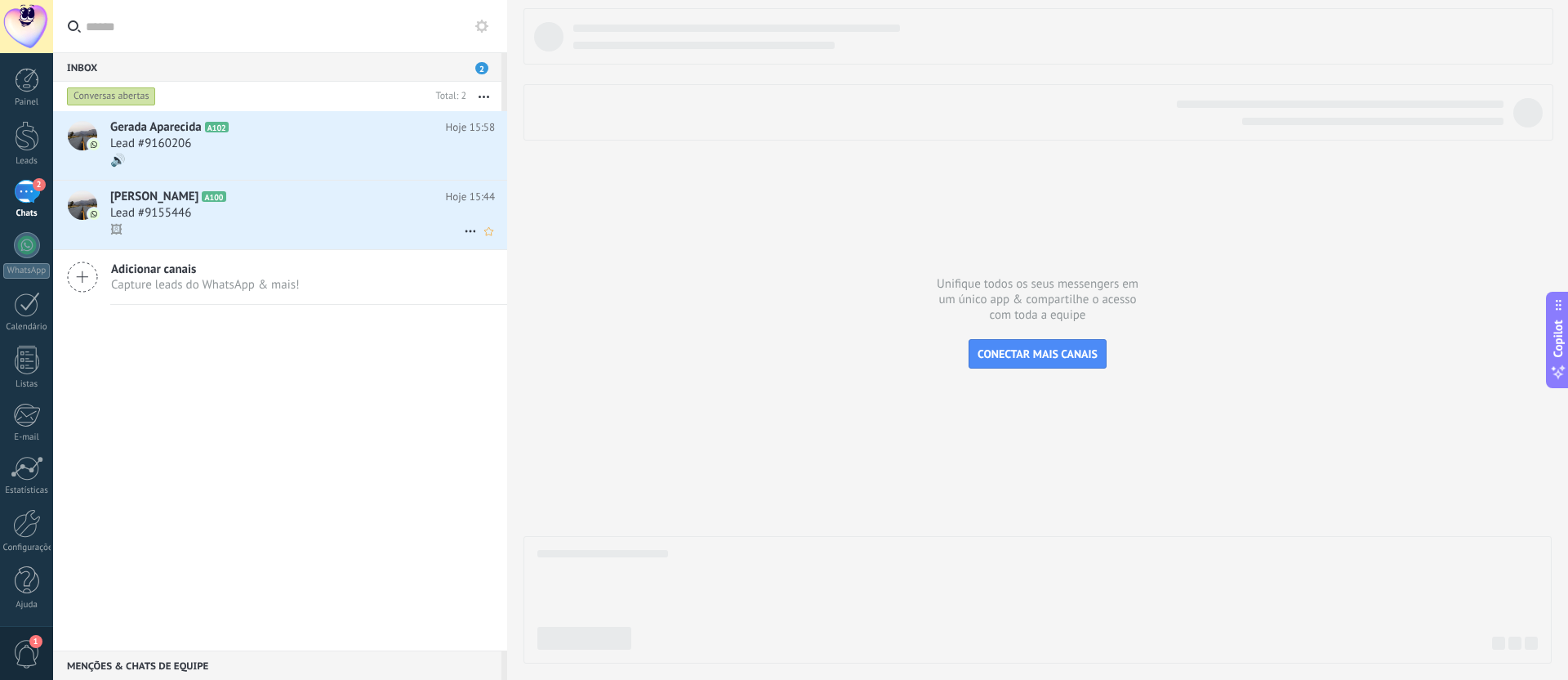
click at [466, 231] on icon at bounding box center [470, 230] width 19 height 19
click at [253, 219] on div at bounding box center [784, 340] width 1568 height 680
click at [260, 215] on div "Lead #9155446" at bounding box center [302, 214] width 385 height 17
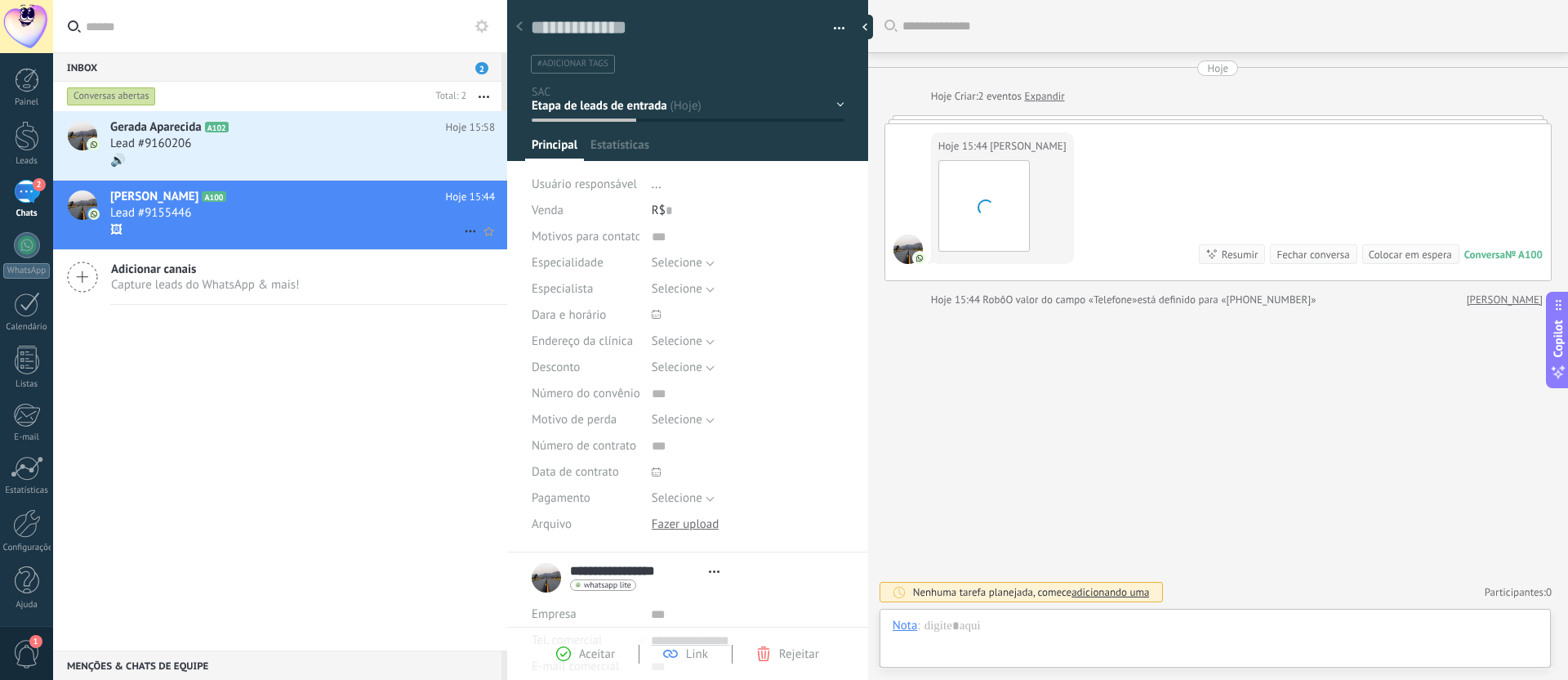
scroll to position [24, 0]
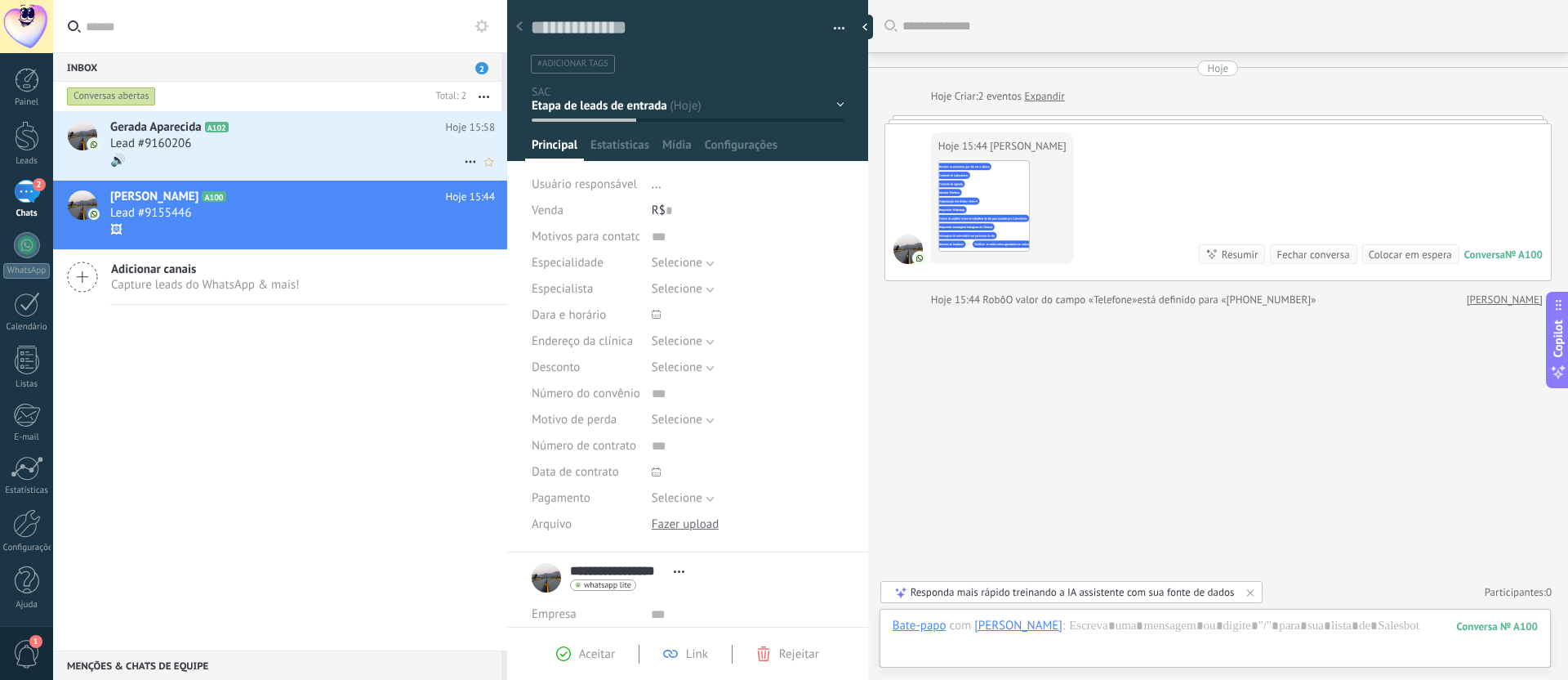
click at [236, 148] on div "Lead #9160206" at bounding box center [302, 144] width 385 height 17
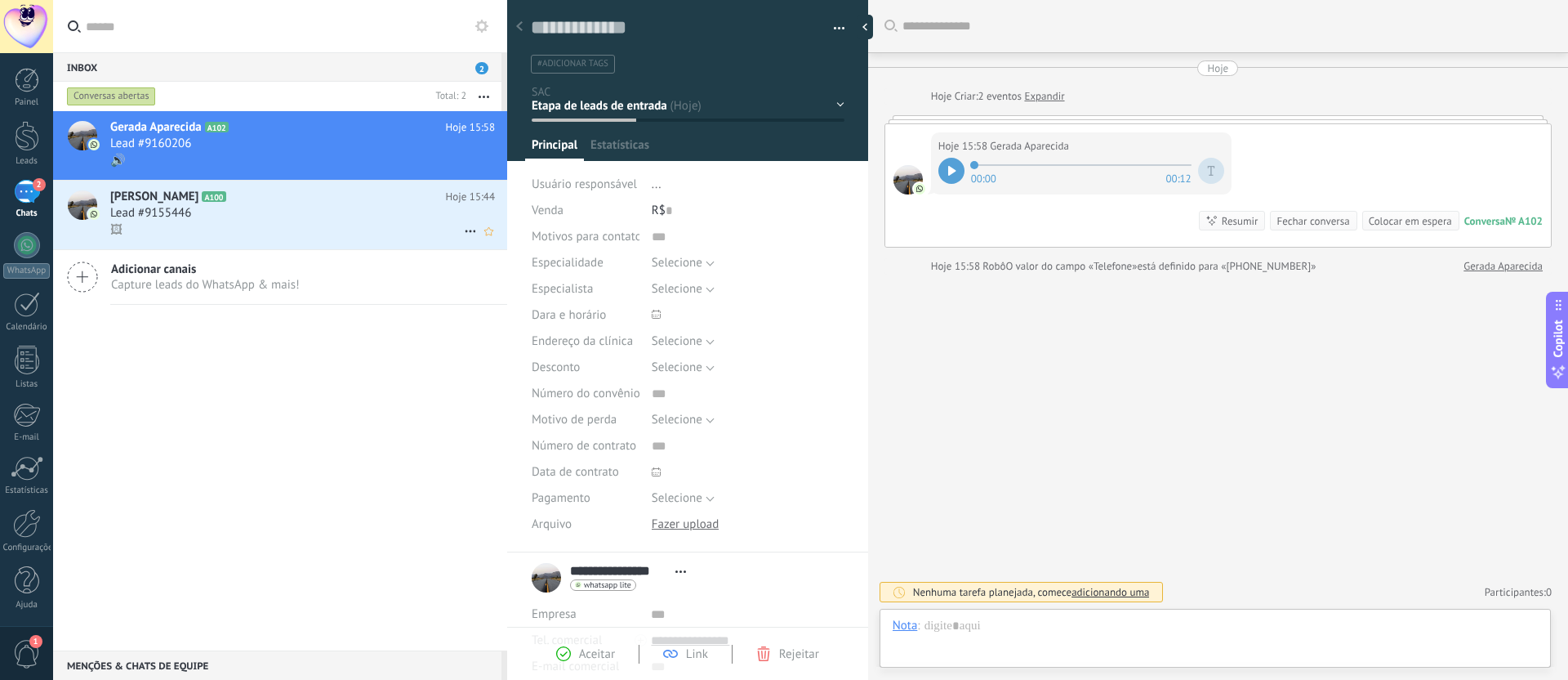
scroll to position [24, 0]
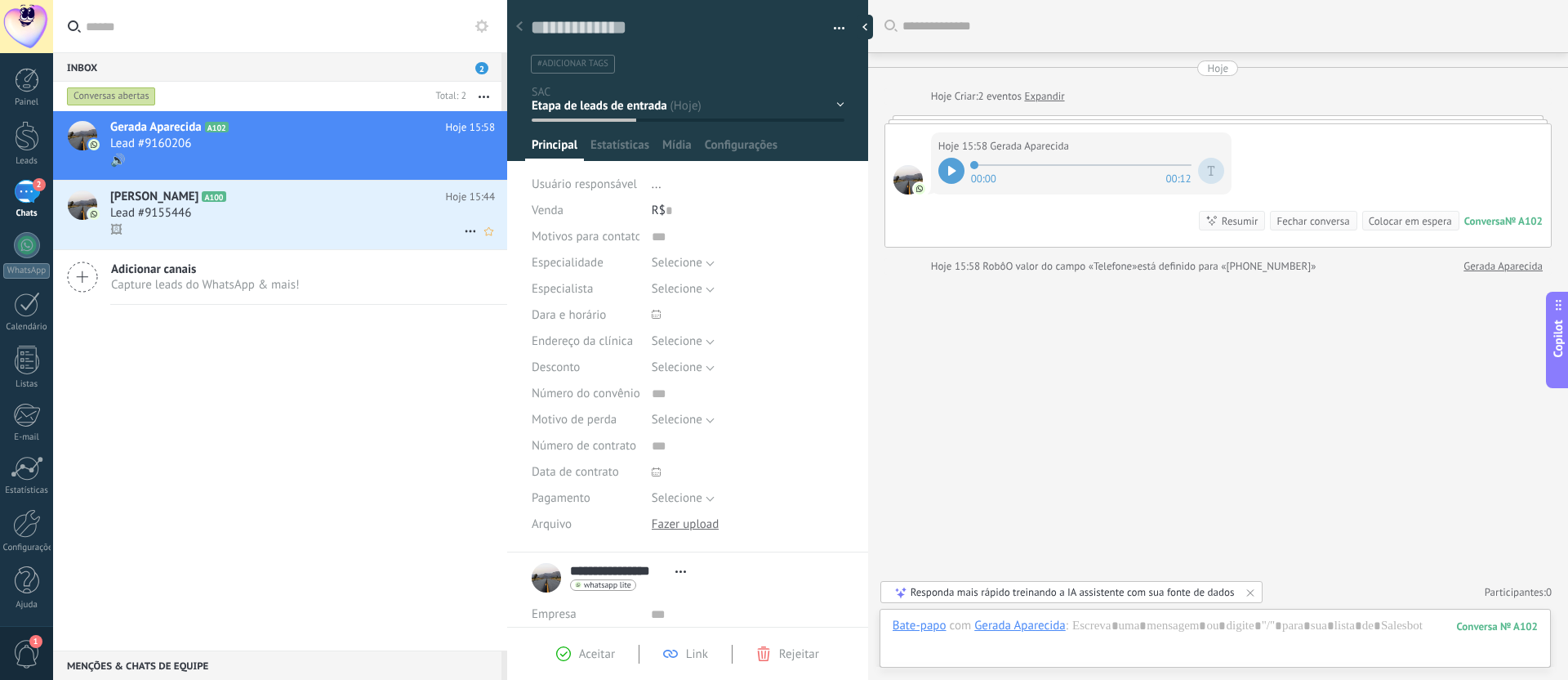
click at [305, 216] on div "Lead #9155446" at bounding box center [302, 214] width 385 height 17
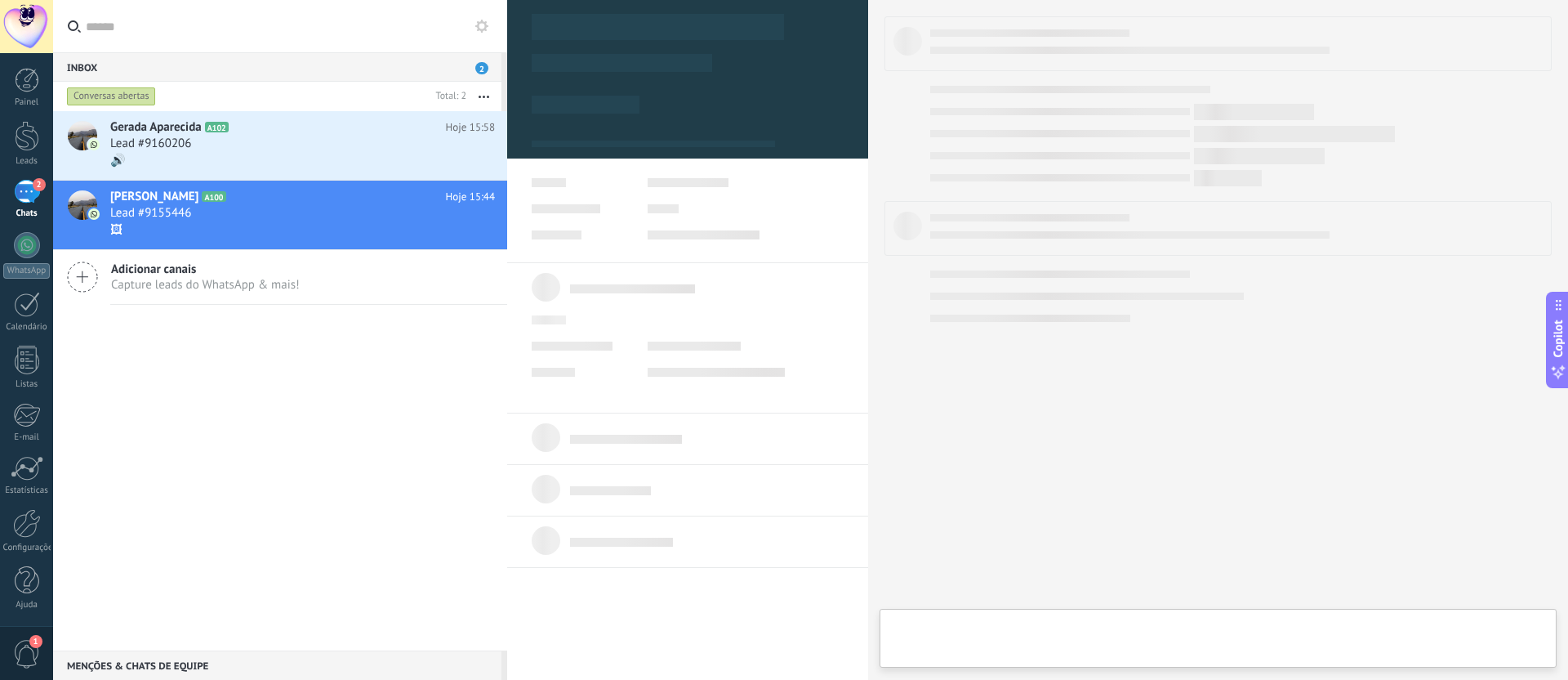
type textarea "**********"
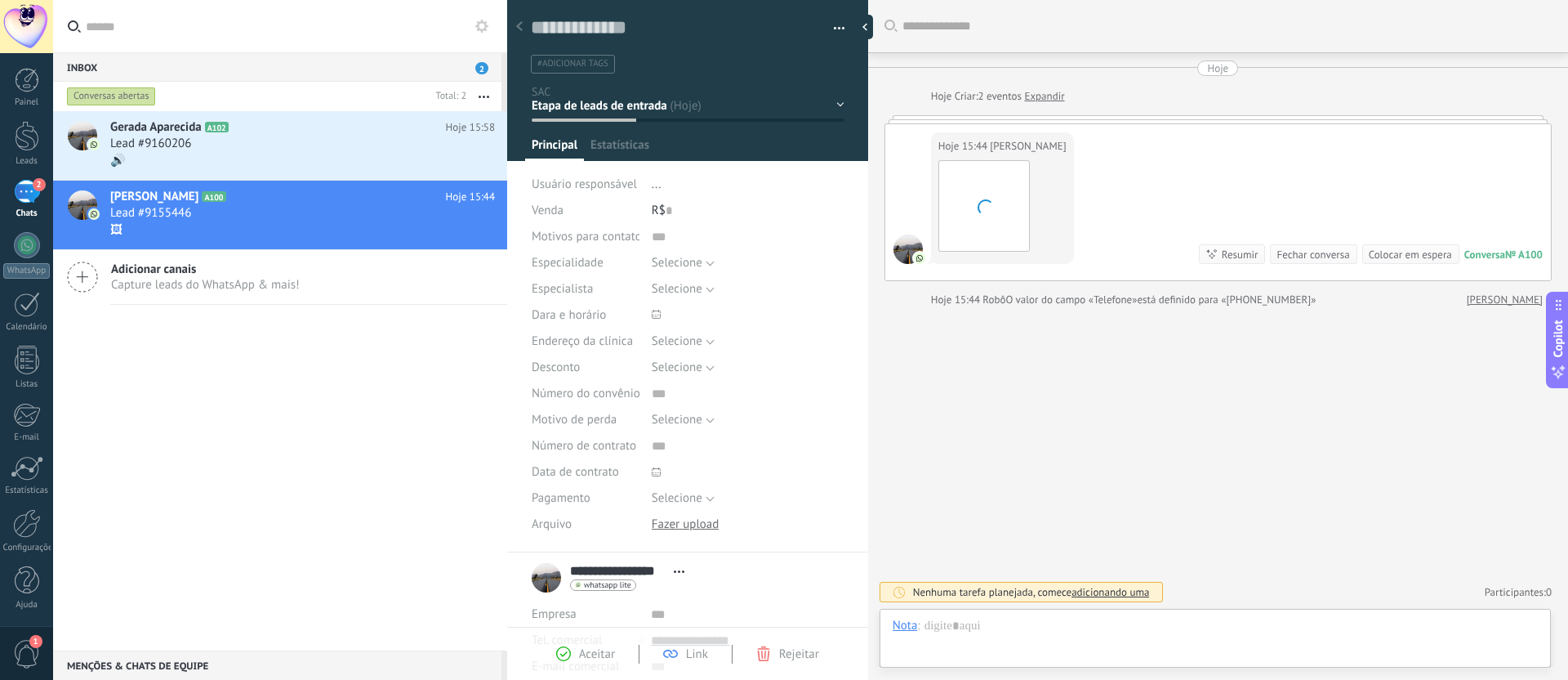
scroll to position [24, 0]
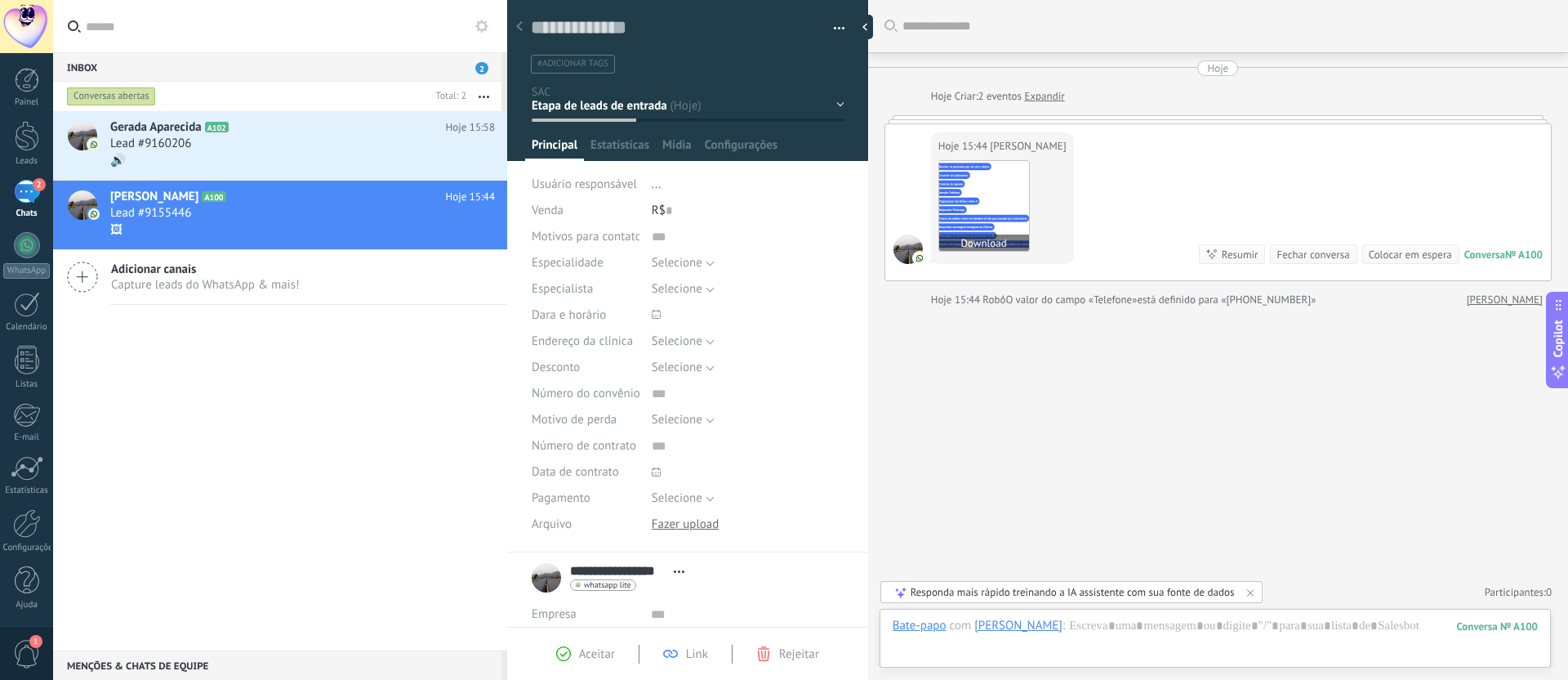
click at [982, 199] on img at bounding box center [983, 205] width 90 height 90
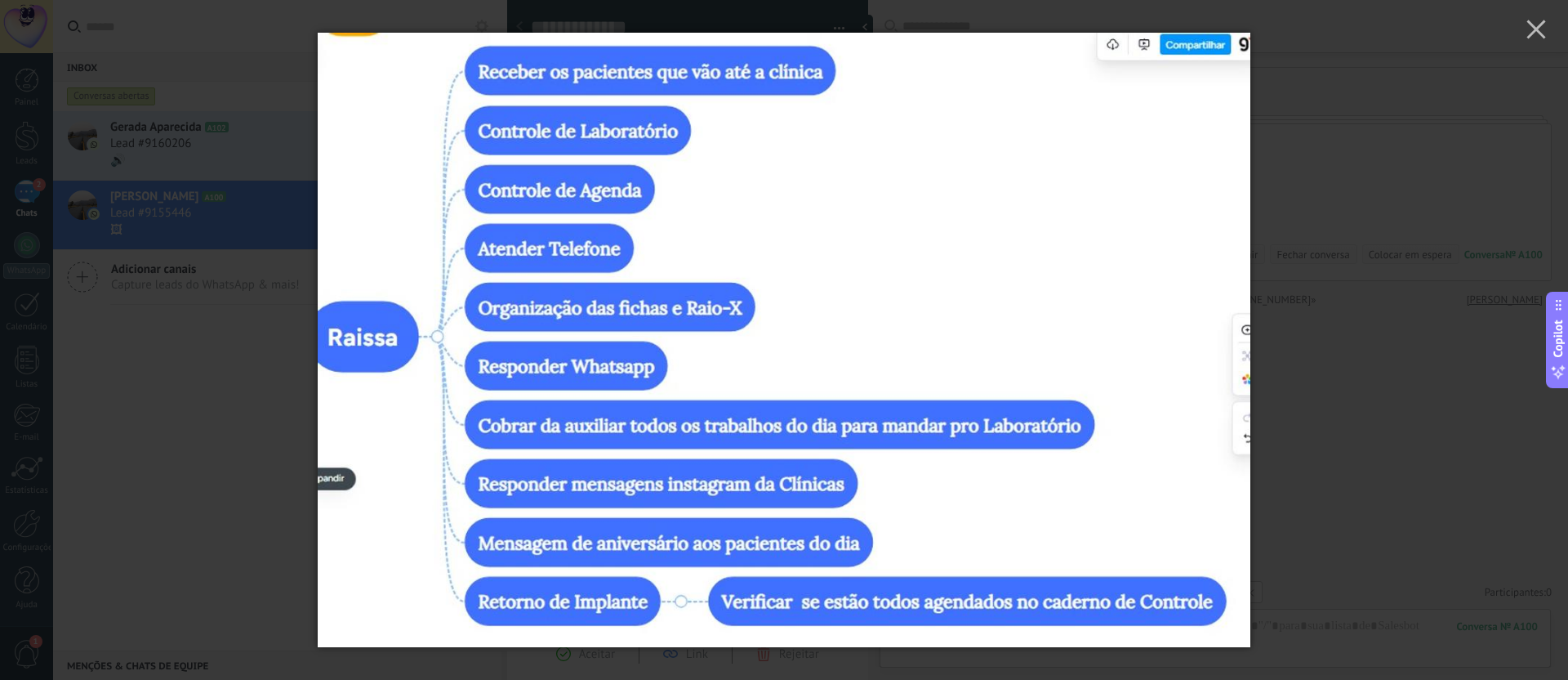
click at [1482, 101] on div at bounding box center [784, 340] width 1568 height 680
